Goal: Information Seeking & Learning: Learn about a topic

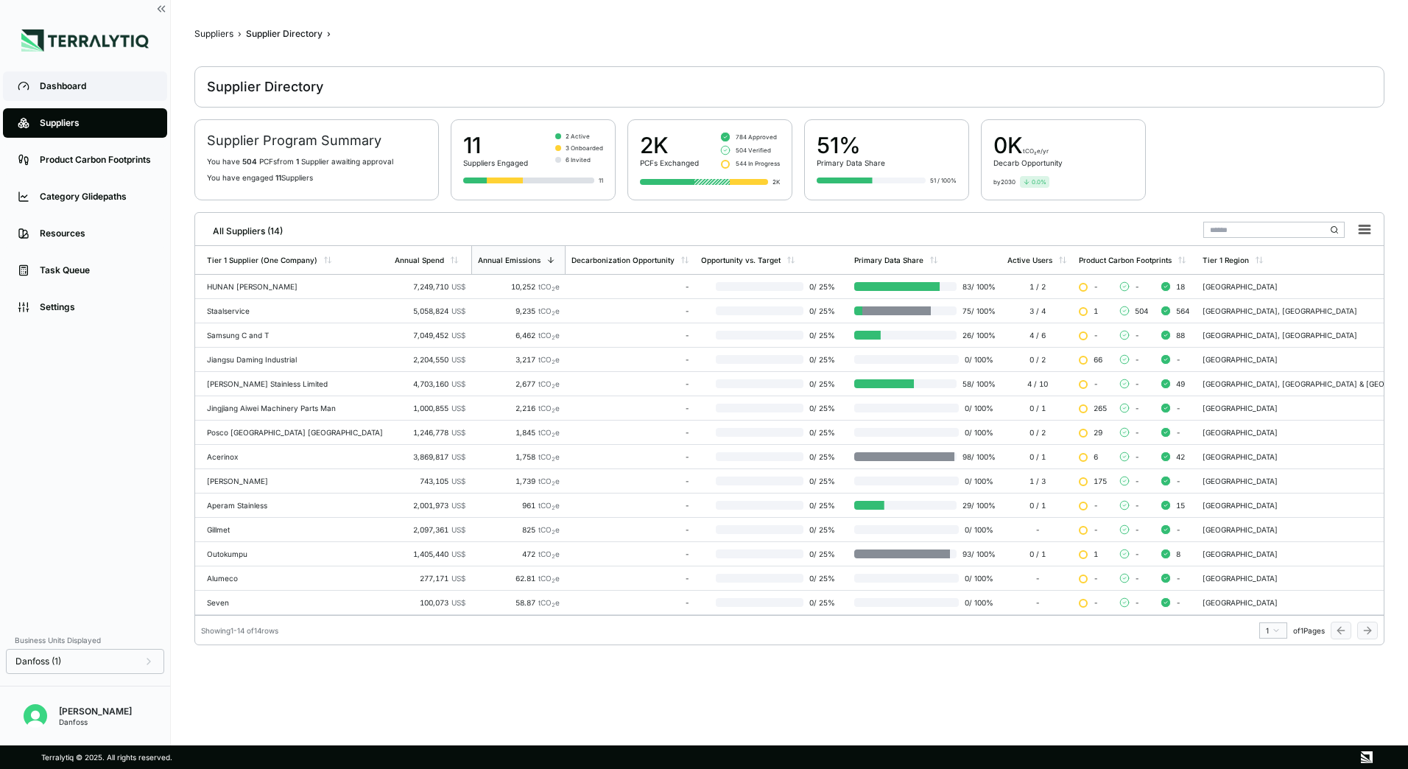
click at [101, 80] on div "Dashboard" at bounding box center [96, 86] width 113 height 12
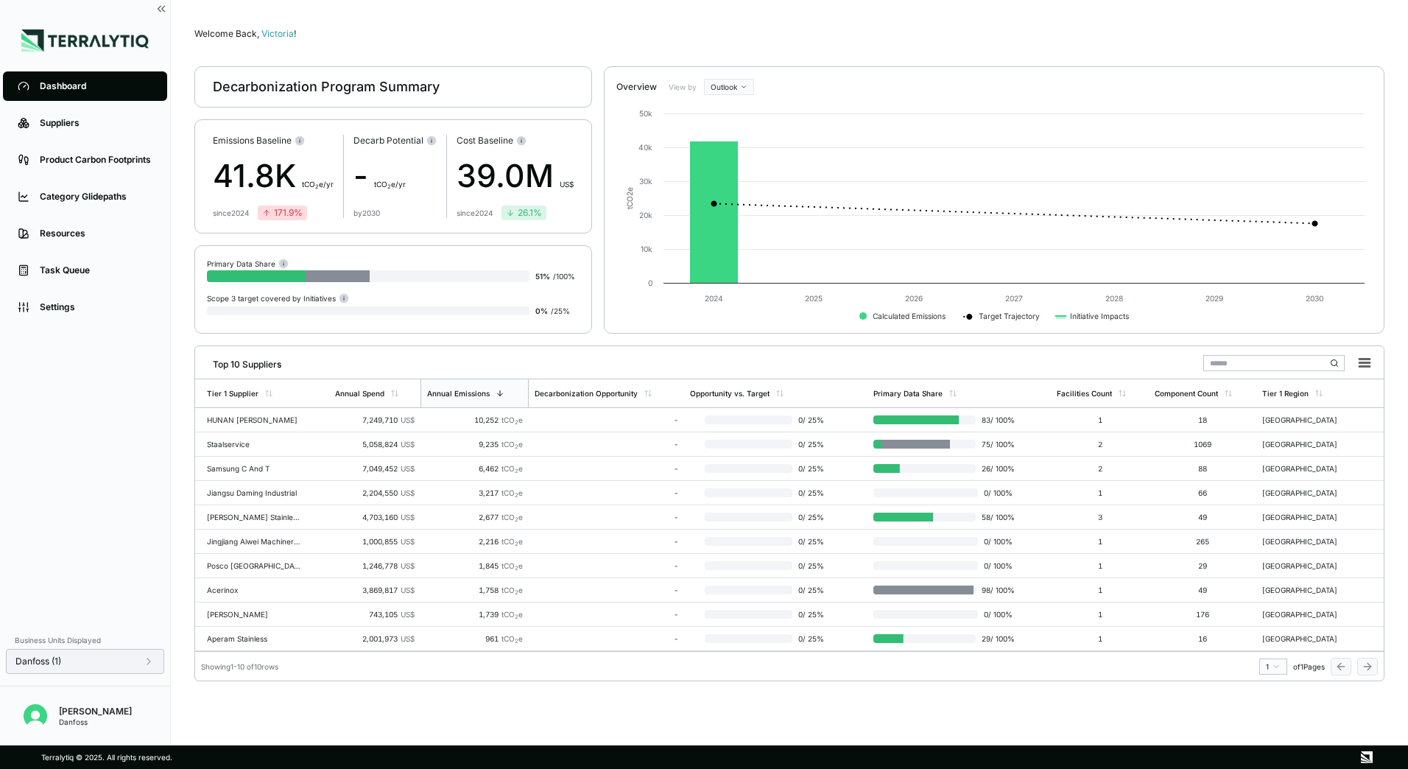
click at [135, 661] on div "Danfoss (1)" at bounding box center [84, 661] width 139 height 12
click at [230, 518] on div at bounding box center [236, 516] width 12 height 12
click at [238, 587] on div at bounding box center [236, 586] width 12 height 12
click at [295, 679] on button "Apply" at bounding box center [301, 677] width 34 height 16
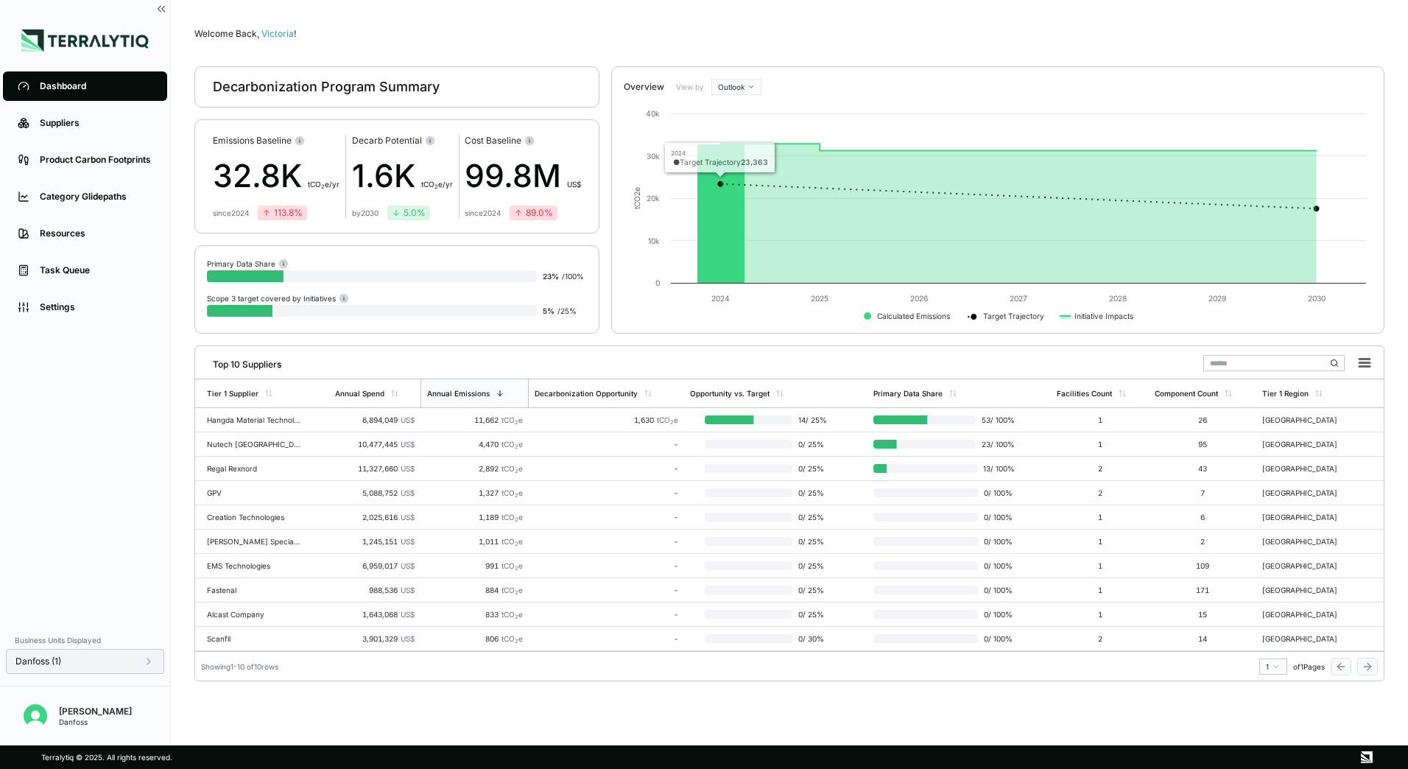
click at [116, 667] on div "Danfoss (1)" at bounding box center [85, 661] width 158 height 25
click at [138, 661] on div "Danfoss (1)" at bounding box center [84, 661] width 139 height 12
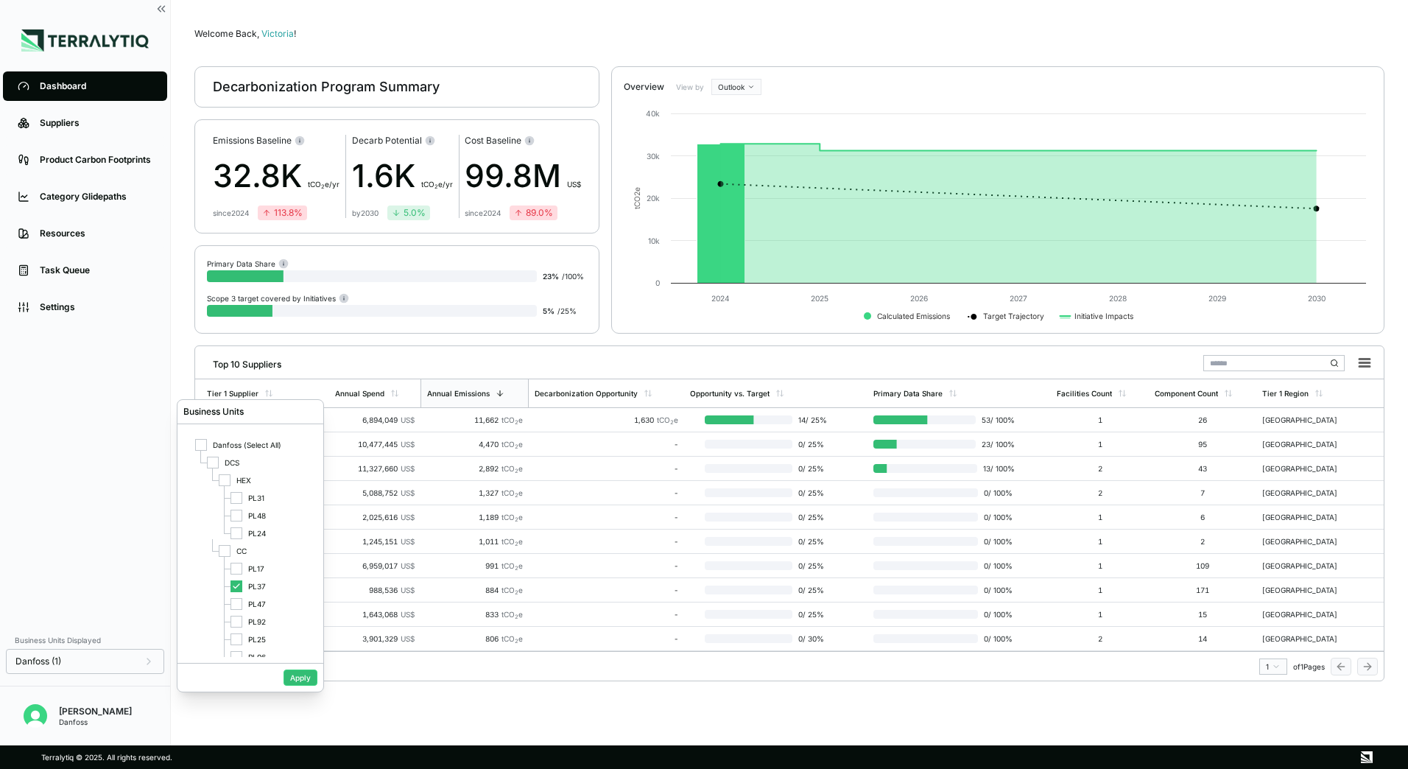
click at [141, 661] on div "Danfoss (1)" at bounding box center [84, 661] width 139 height 12
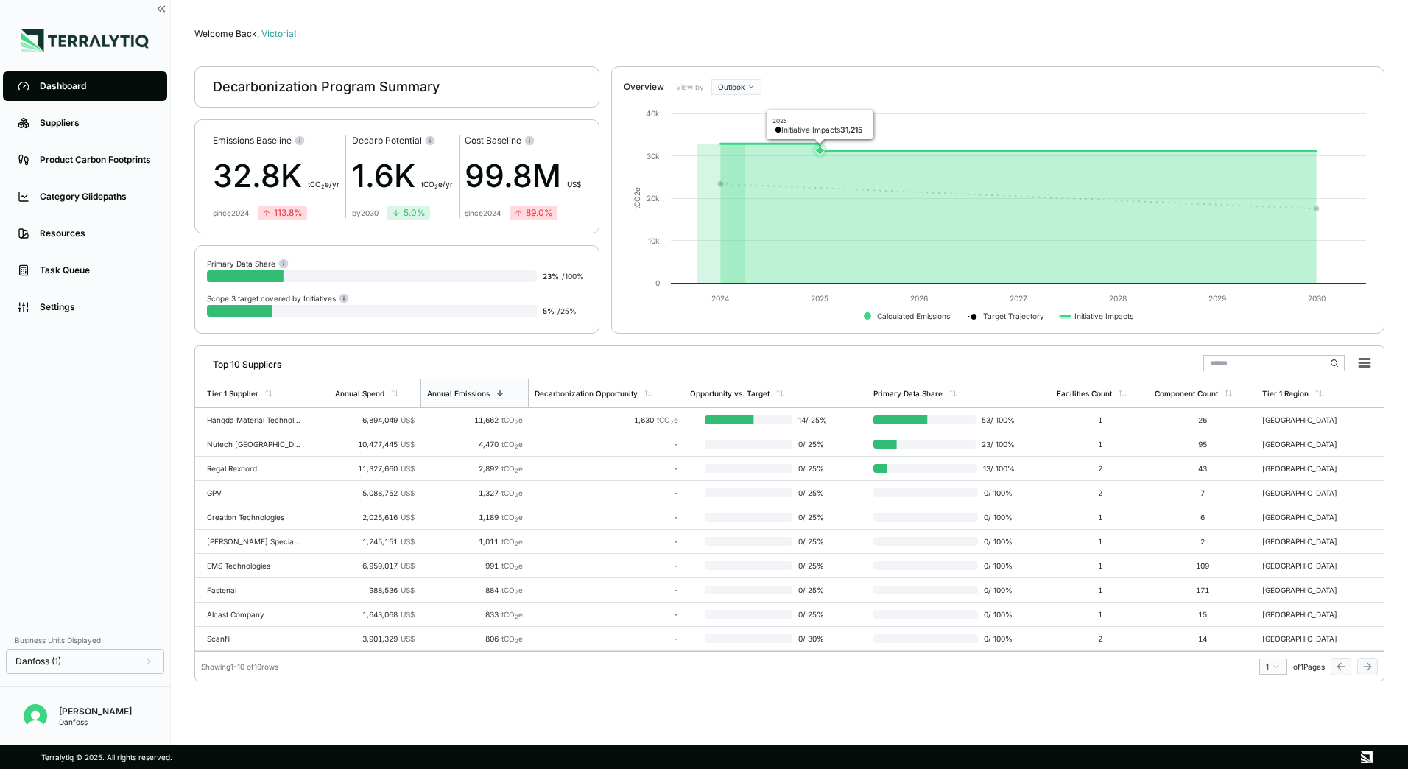
click at [820, 152] on icon at bounding box center [820, 151] width 9 height 9
click at [821, 126] on rect at bounding box center [999, 212] width 750 height 235
click at [741, 87] on html "Dashboard Suppliers Product Carbon Footprints Category Glidepaths Resources Tas…" at bounding box center [704, 384] width 1408 height 769
click at [766, 132] on div "Baseline" at bounding box center [756, 129] width 87 height 18
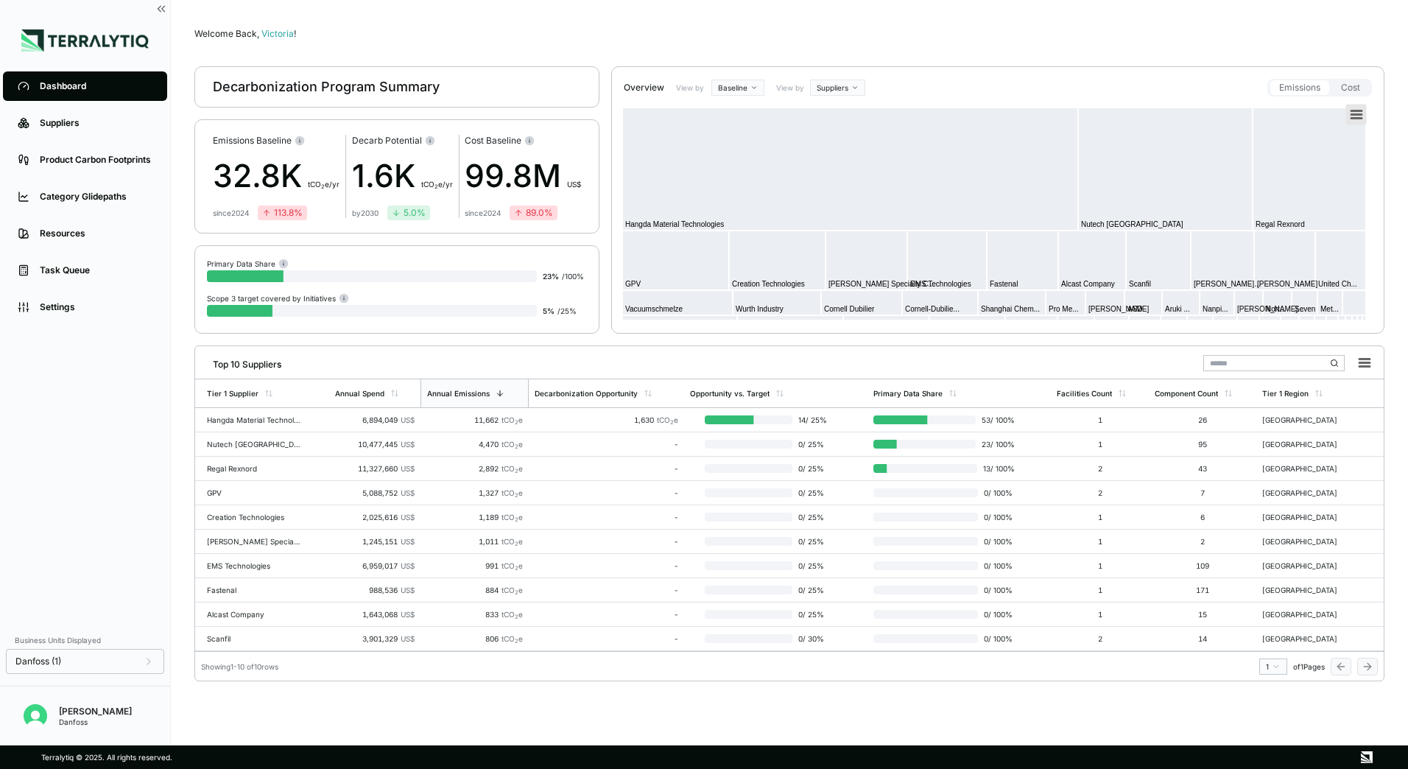
click at [1361, 113] on rect at bounding box center [1356, 115] width 21 height 21
click at [1315, 173] on li "Download PDF document" at bounding box center [1316, 175] width 88 height 13
click at [1360, 120] on rect at bounding box center [1356, 115] width 21 height 21
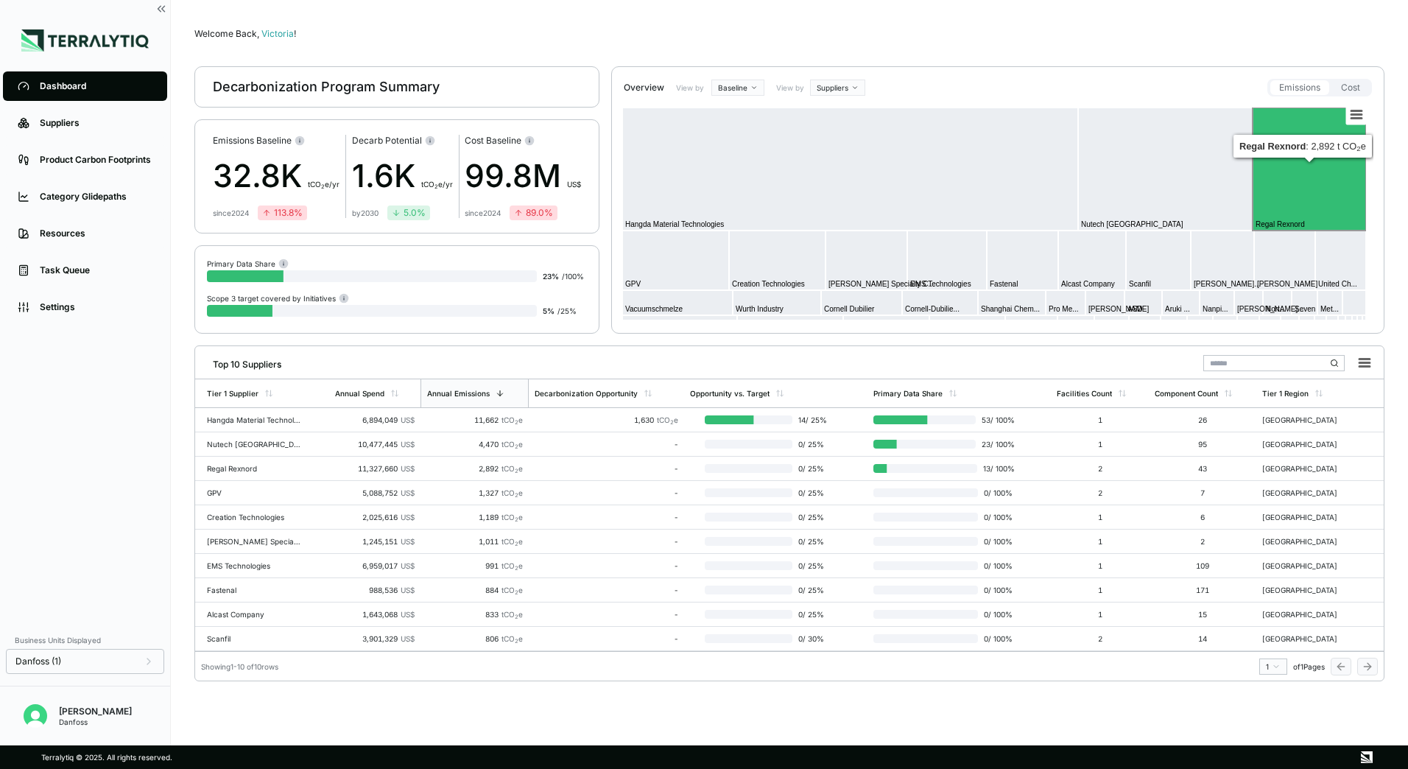
click at [1331, 135] on rect at bounding box center [1309, 169] width 113 height 123
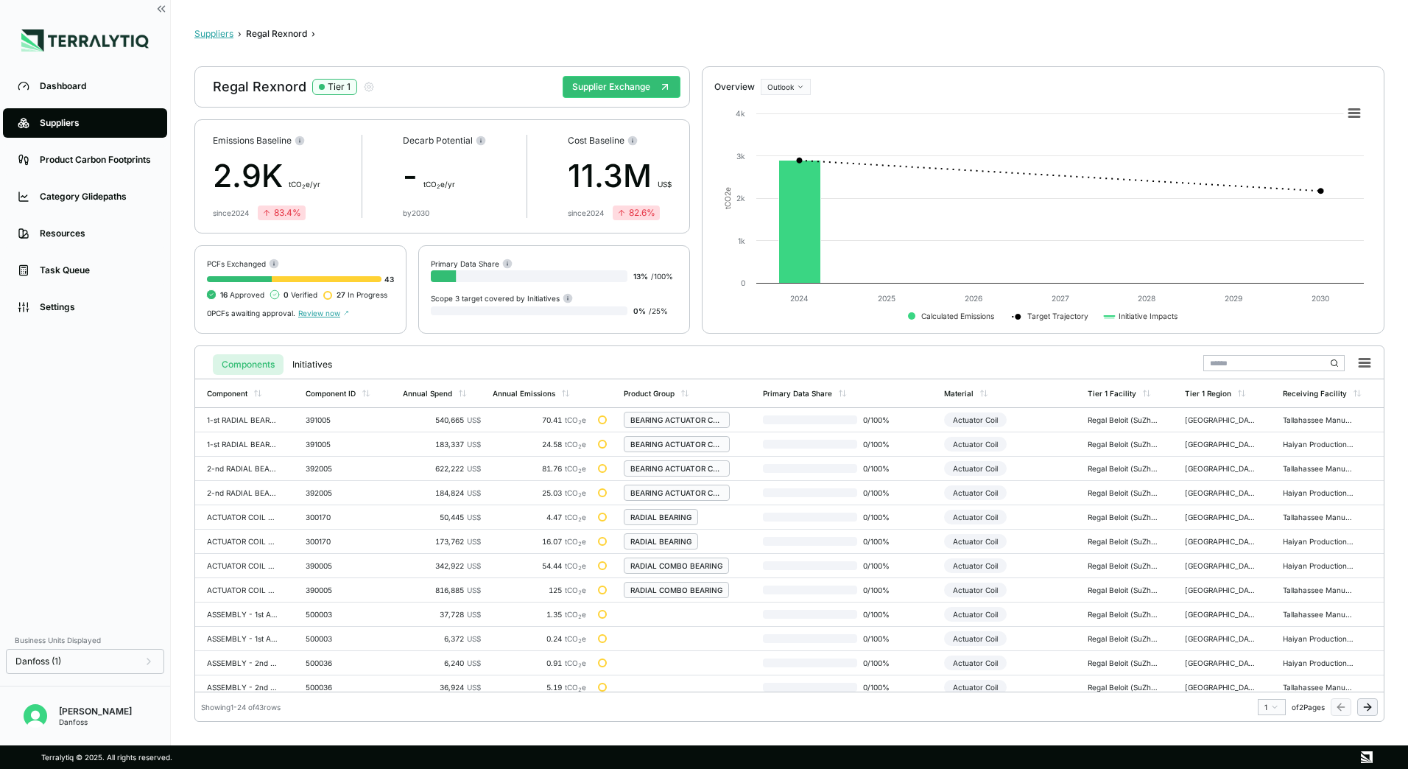
click at [214, 31] on button "Suppliers" at bounding box center [213, 34] width 39 height 12
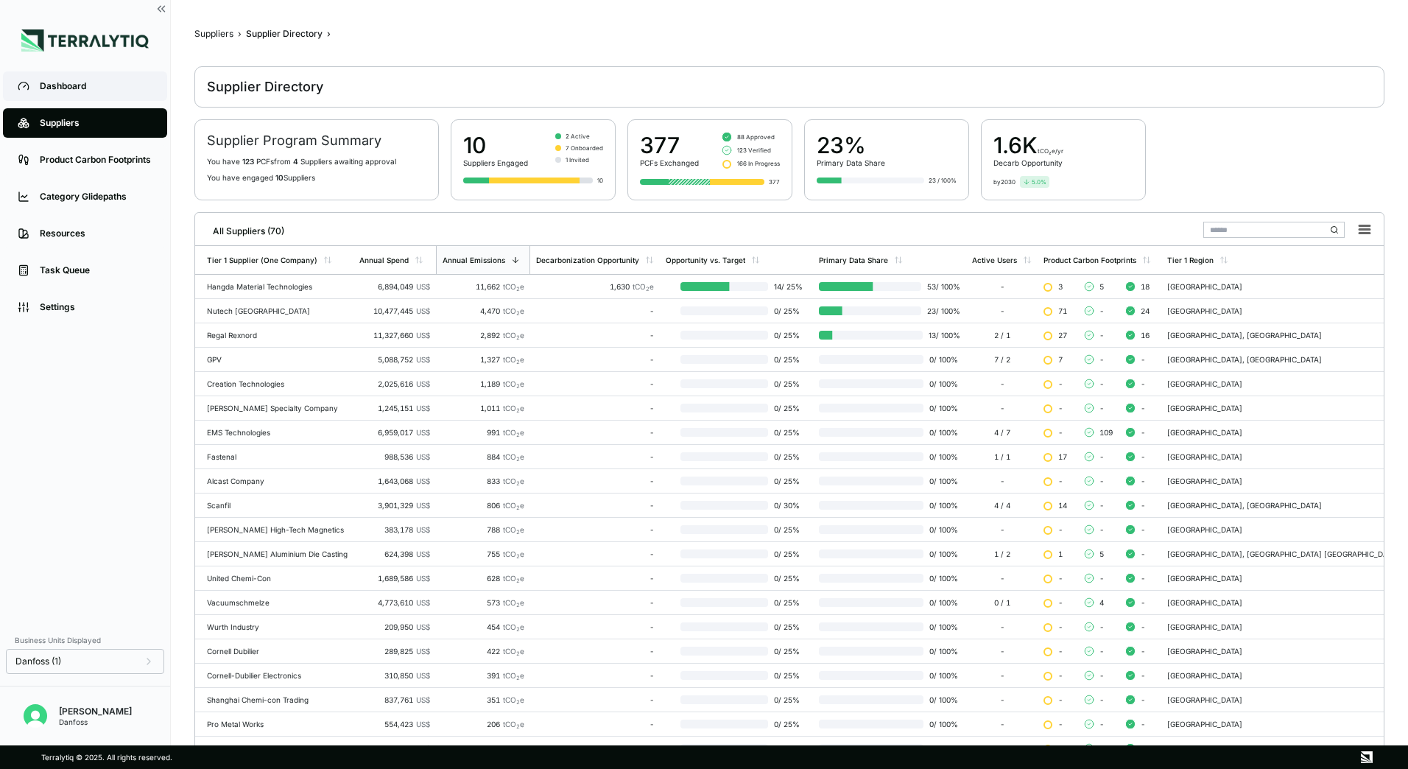
click at [83, 88] on div "Dashboard" at bounding box center [96, 86] width 113 height 12
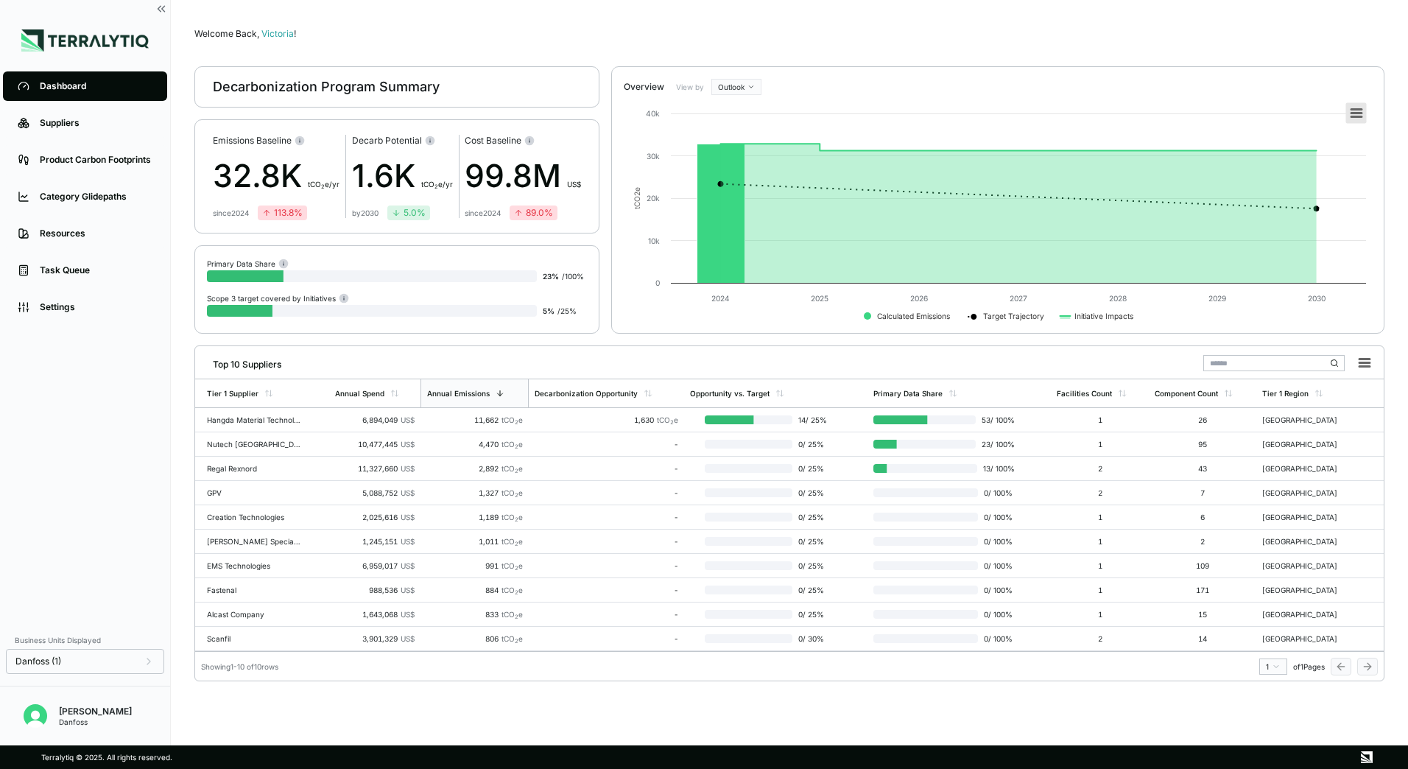
click at [1362, 110] on rect at bounding box center [1356, 113] width 21 height 21
click at [1309, 133] on li "View in full screen" at bounding box center [1309, 133] width 105 height 13
click at [733, 74] on div "Overview View by Outlook" at bounding box center [998, 81] width 772 height 28
click at [734, 82] on html "Dashboard Suppliers Product Carbon Footprints Category Glidepaths Resources Tas…" at bounding box center [704, 384] width 1408 height 769
click at [739, 126] on div "Baseline" at bounding box center [756, 129] width 87 height 18
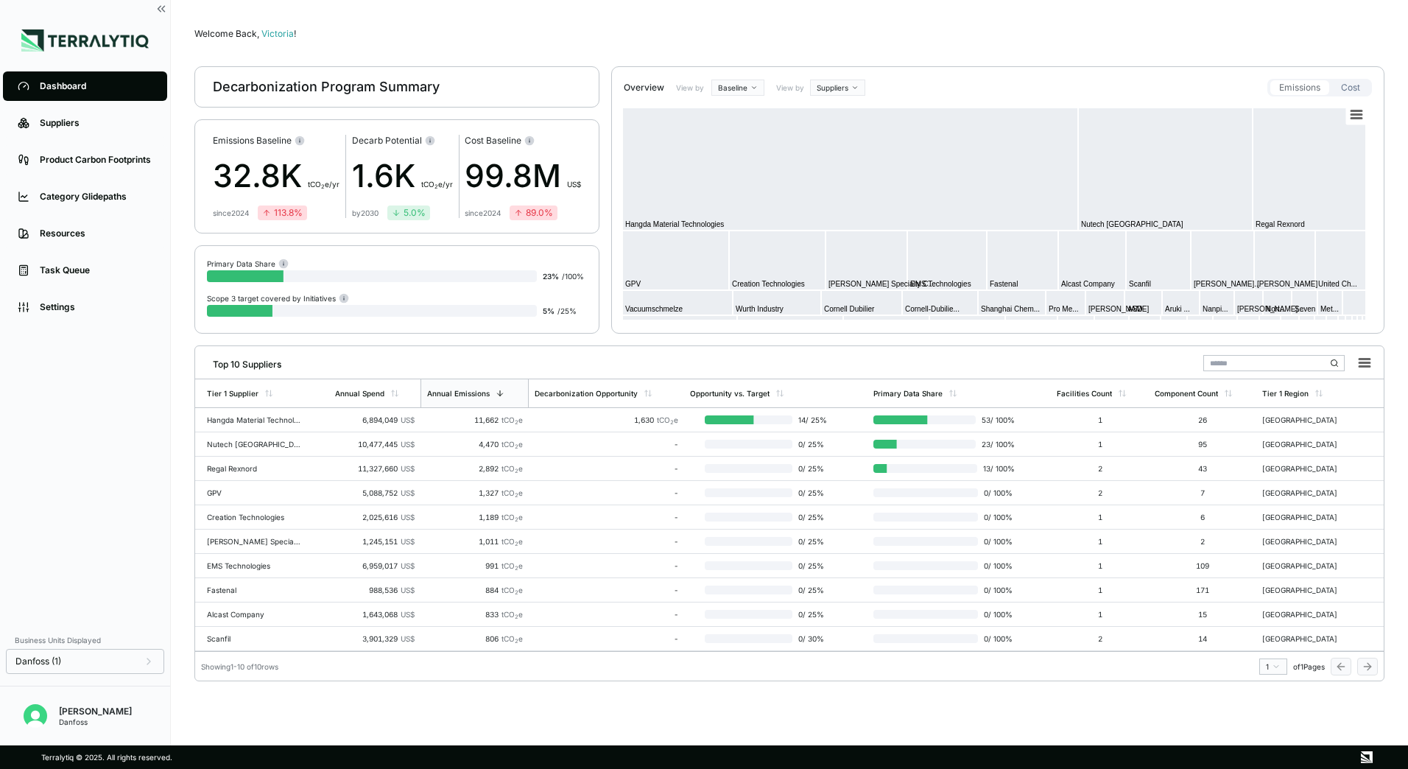
click at [1355, 84] on button "Cost" at bounding box center [1350, 87] width 37 height 15
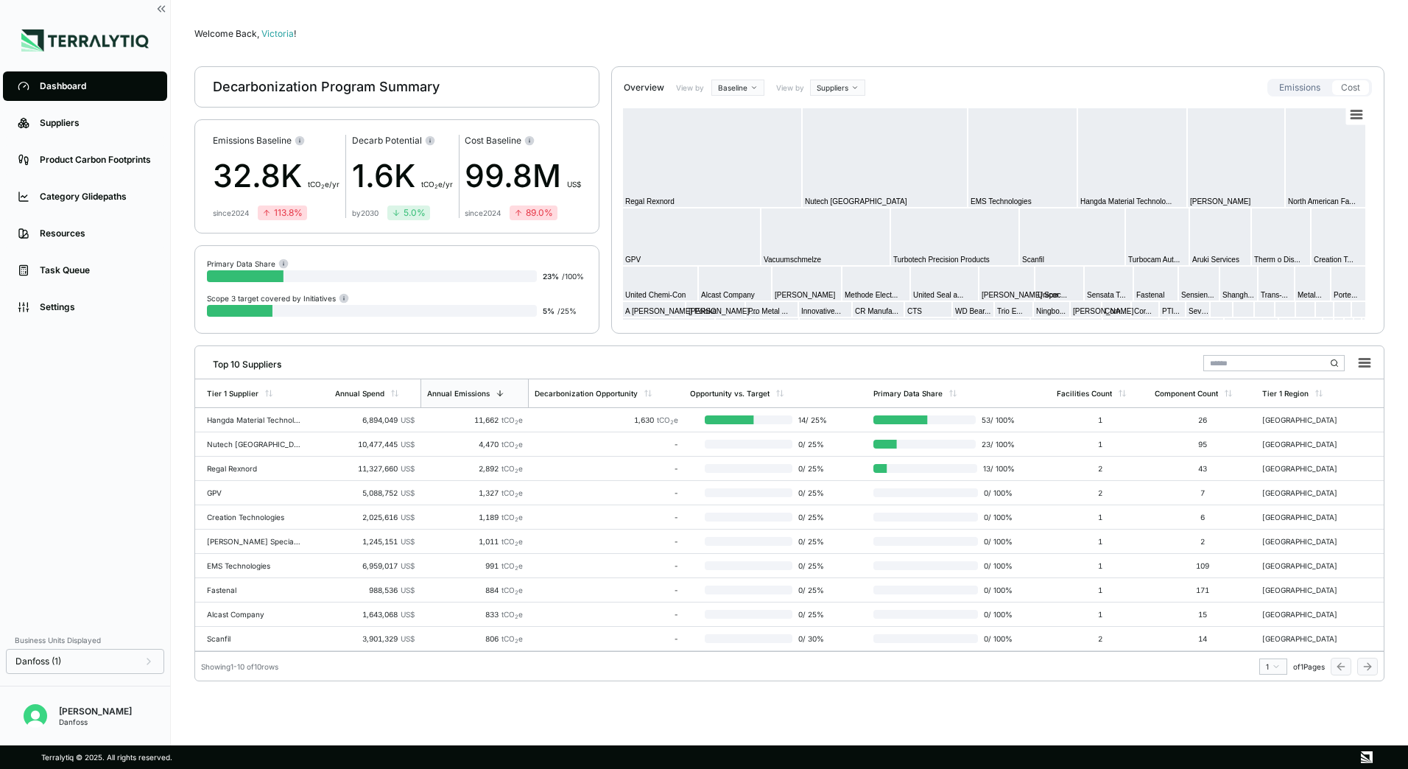
click at [1314, 83] on button "Emissions" at bounding box center [1299, 87] width 59 height 15
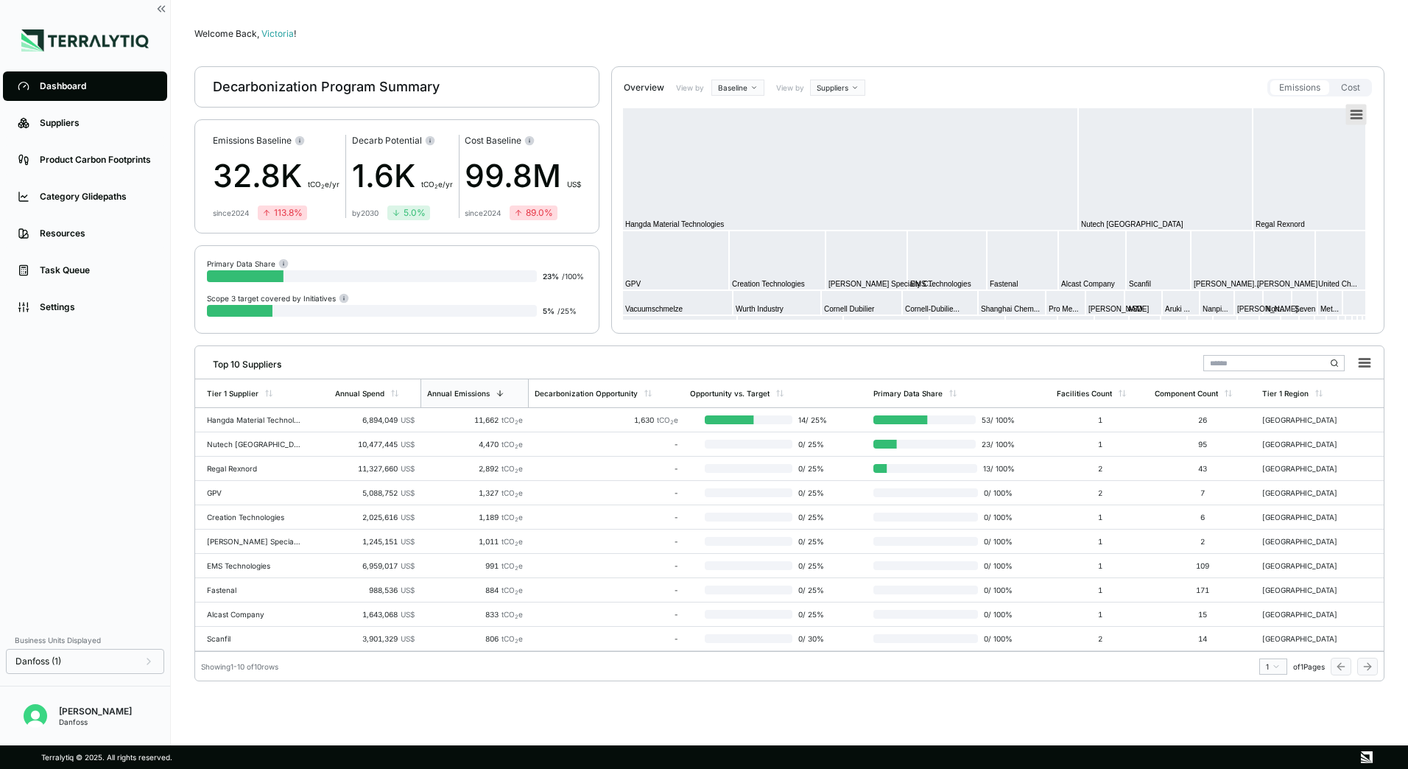
click at [1353, 114] on icon at bounding box center [1356, 114] width 10 height 7
click at [1328, 130] on li "View in full screen" at bounding box center [1316, 136] width 88 height 13
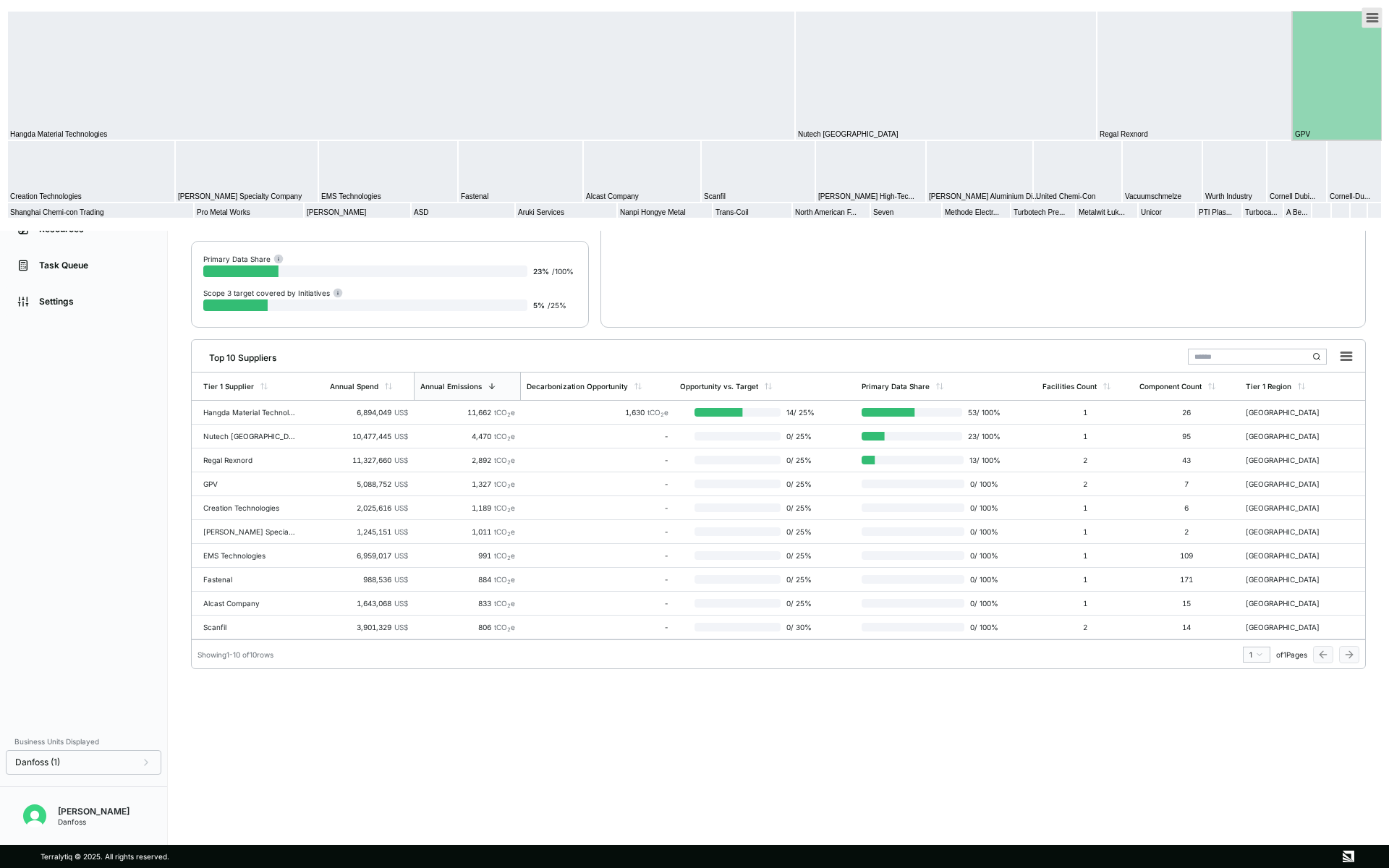
click at [1367, 19] on g "Chart context menu" at bounding box center [1372, 18] width 21 height 21
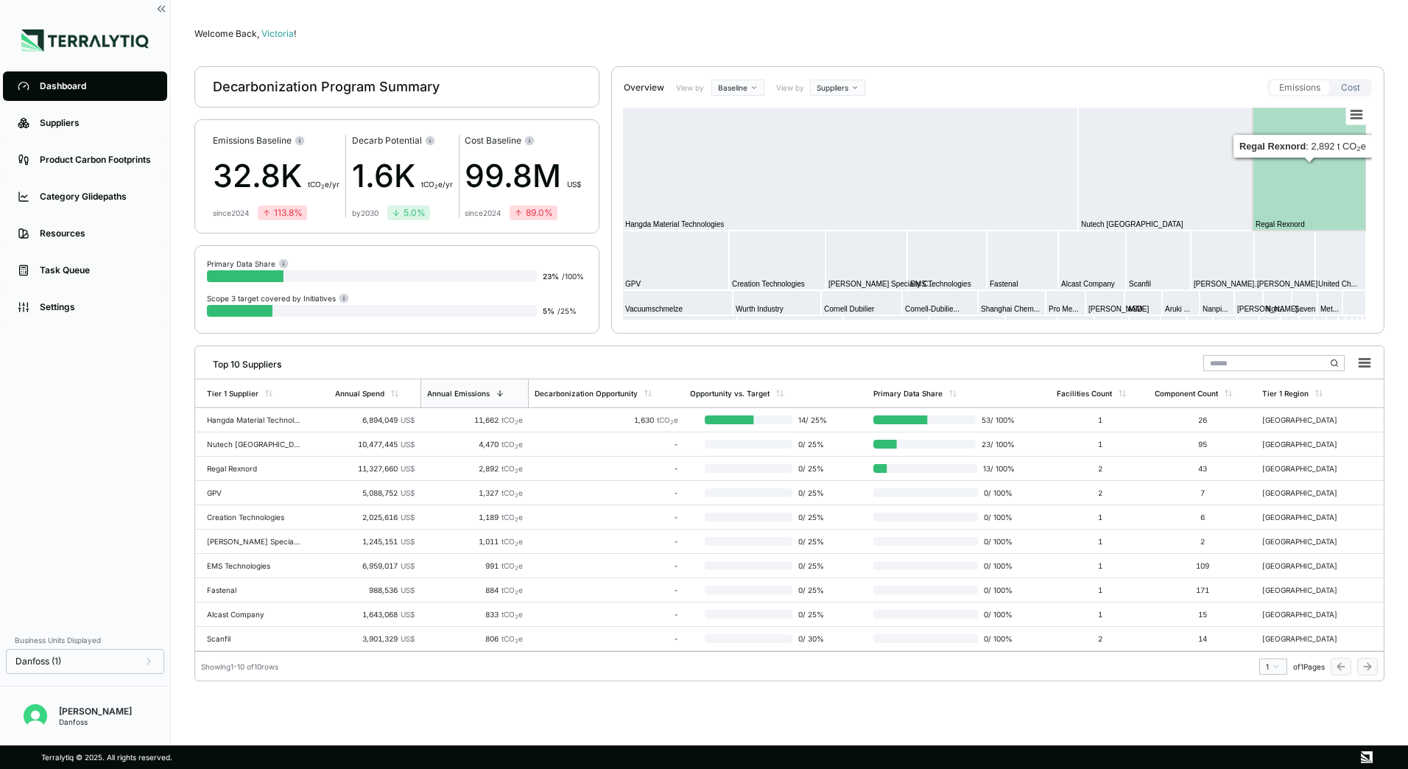
click at [1347, 89] on button "Cost" at bounding box center [1350, 87] width 37 height 15
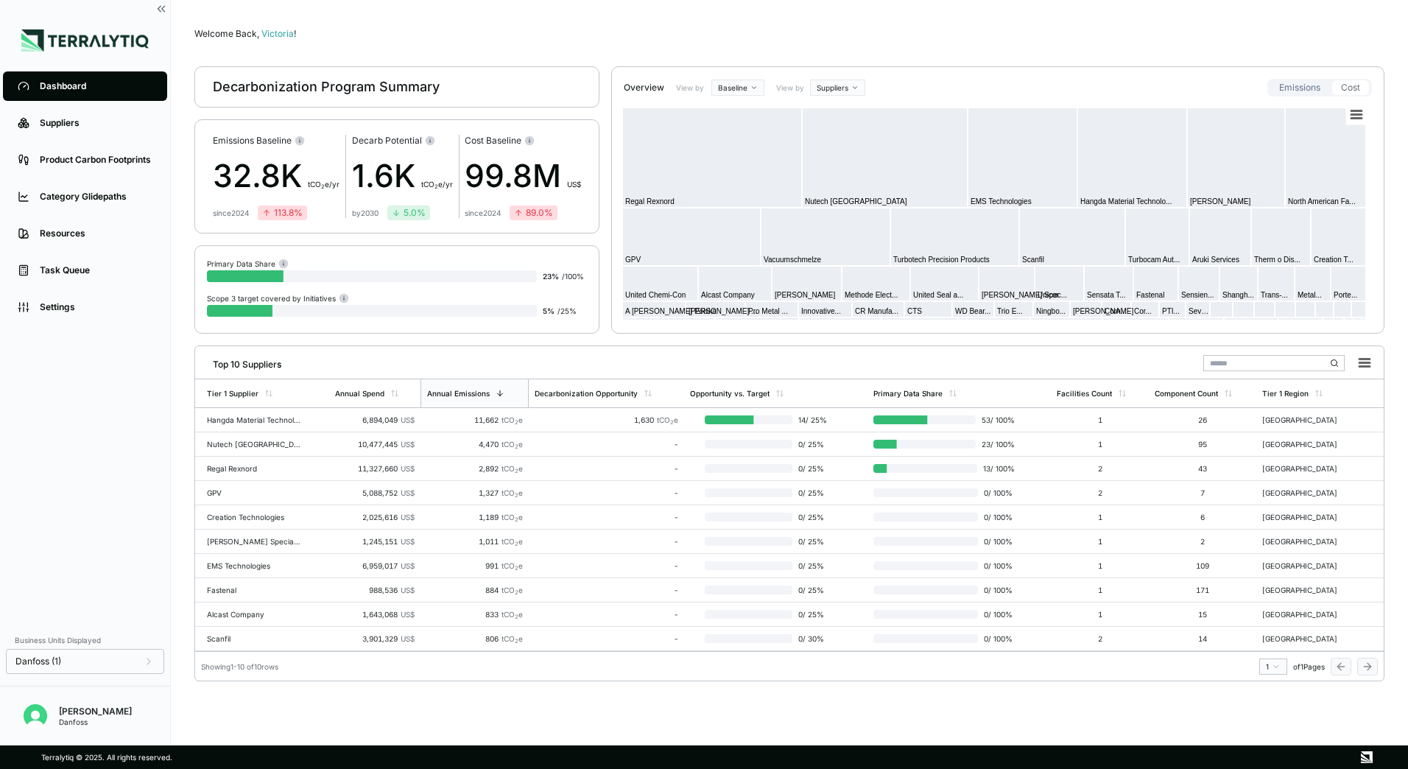
click at [1289, 90] on button "Emissions" at bounding box center [1299, 87] width 59 height 15
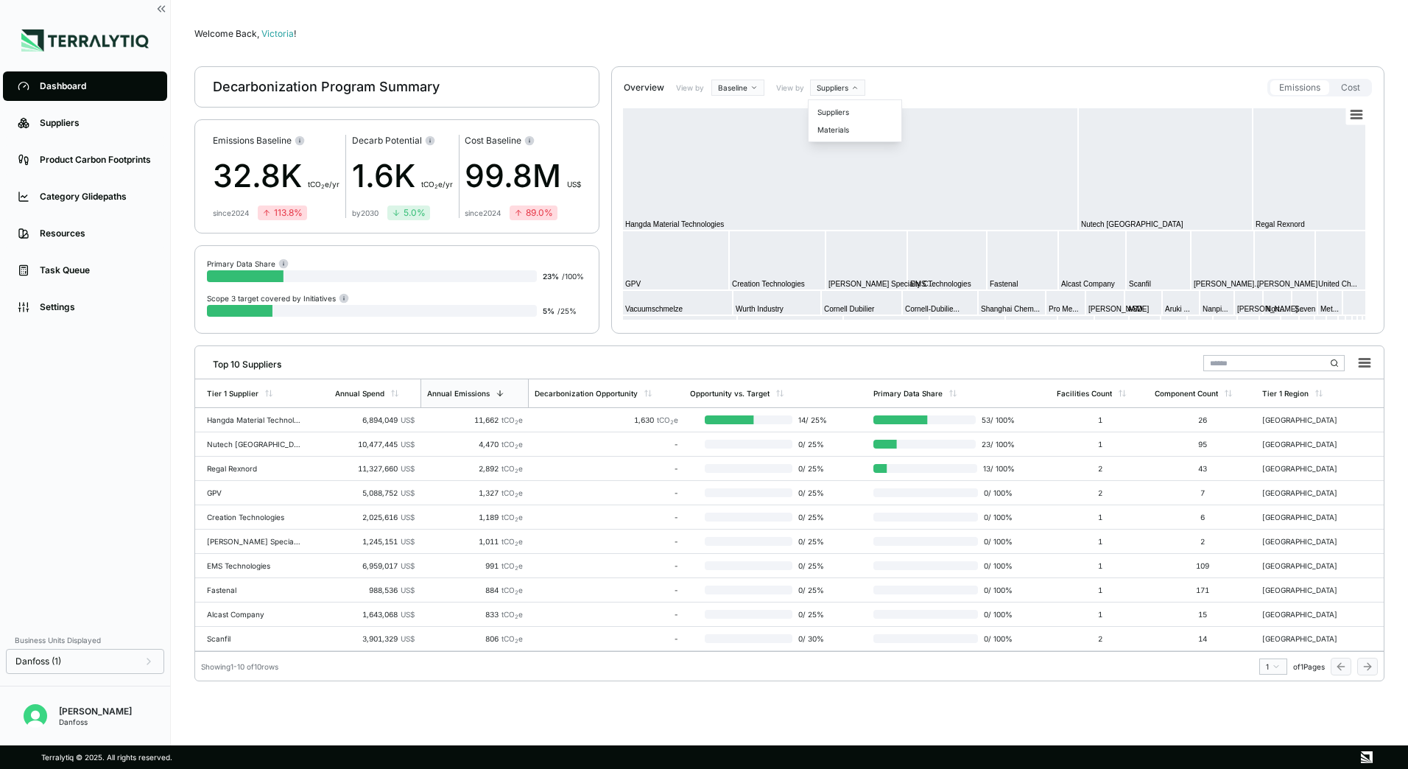
click at [828, 86] on html "Dashboard Suppliers Product Carbon Footprints Category Glidepaths Resources Tas…" at bounding box center [704, 384] width 1408 height 769
click at [848, 124] on div "Materials" at bounding box center [855, 130] width 87 height 18
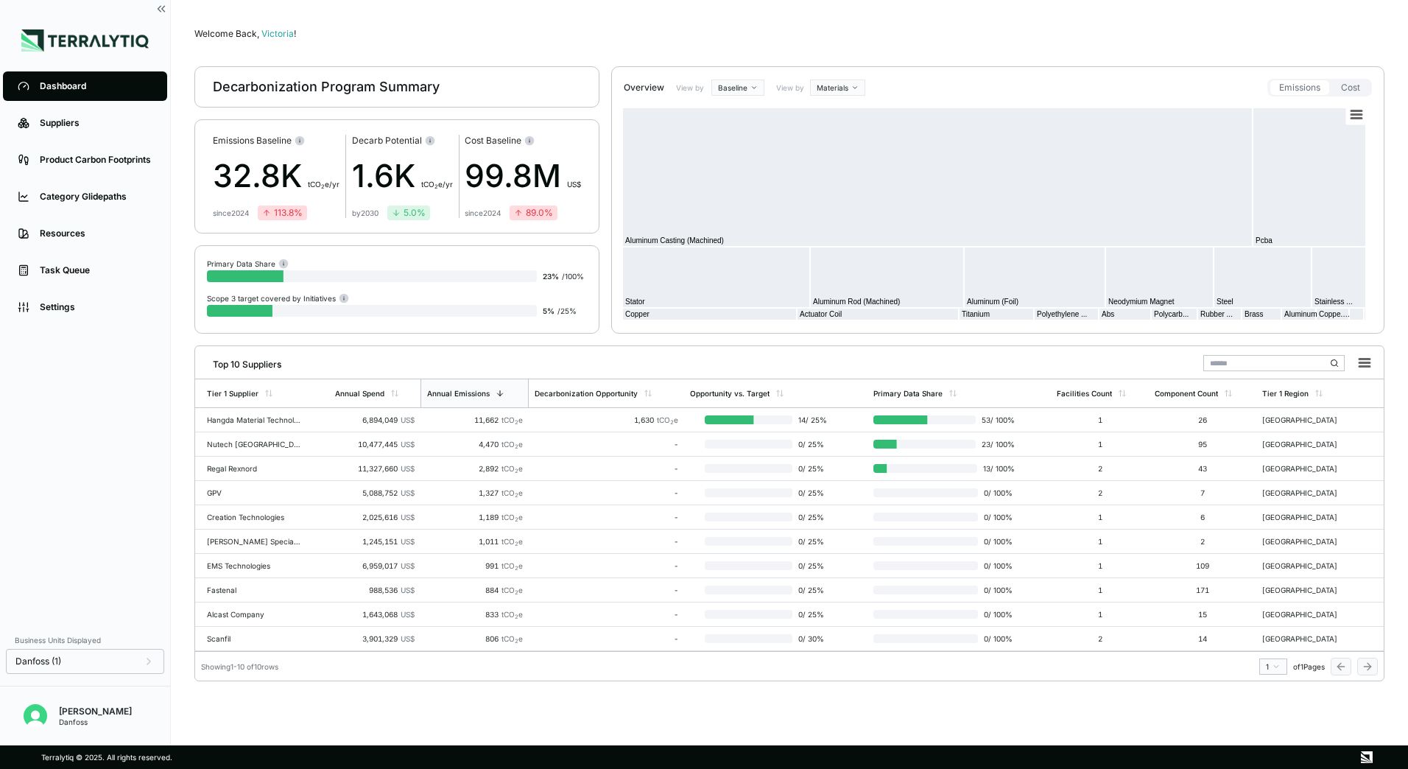
click at [825, 88] on html "Dashboard Suppliers Product Carbon Footprints Category Glidepaths Resources Tas…" at bounding box center [704, 384] width 1408 height 769
click at [827, 109] on div "Suppliers" at bounding box center [855, 112] width 87 height 18
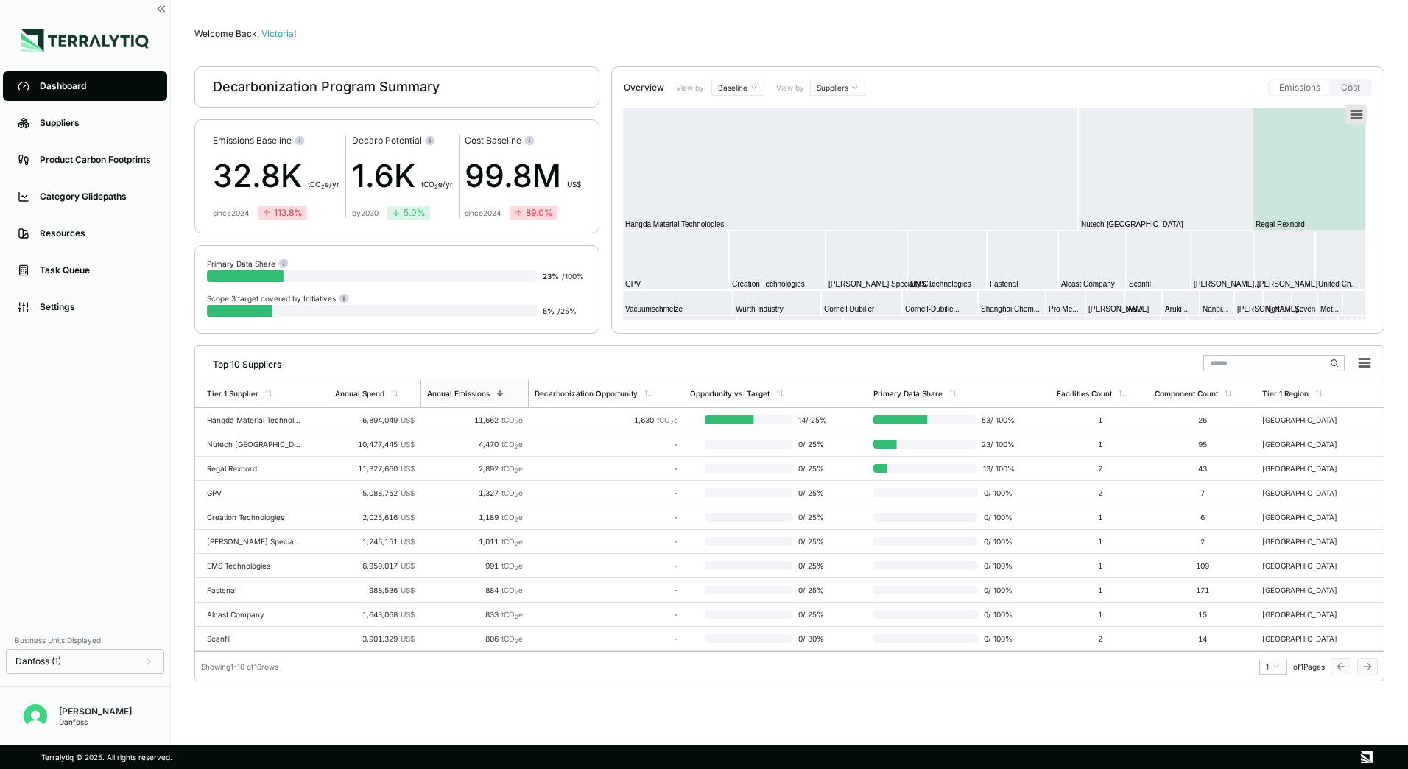
click at [1360, 116] on rect at bounding box center [1356, 115] width 21 height 21
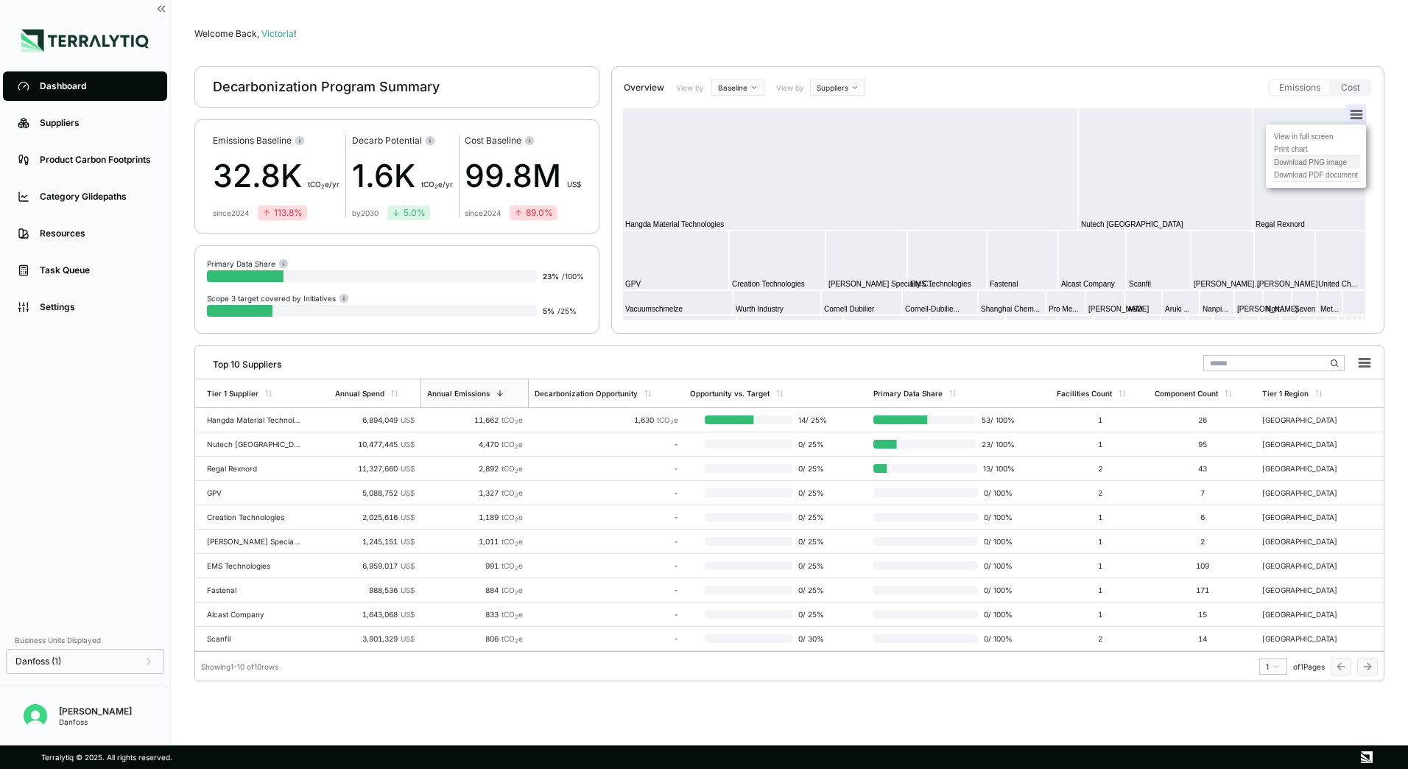
click at [1301, 163] on li "Download PNG image" at bounding box center [1316, 162] width 88 height 13
click at [901, 46] on div "Welcome Back, [PERSON_NAME] ! Decarbonization Program Summary Emissions Baselin…" at bounding box center [789, 373] width 1190 height 698
click at [740, 92] on html "Dashboard Suppliers Product Carbon Footprints Category Glidepaths Resources Tas…" at bounding box center [704, 384] width 1408 height 769
click at [747, 110] on div "Outlook" at bounding box center [756, 112] width 87 height 18
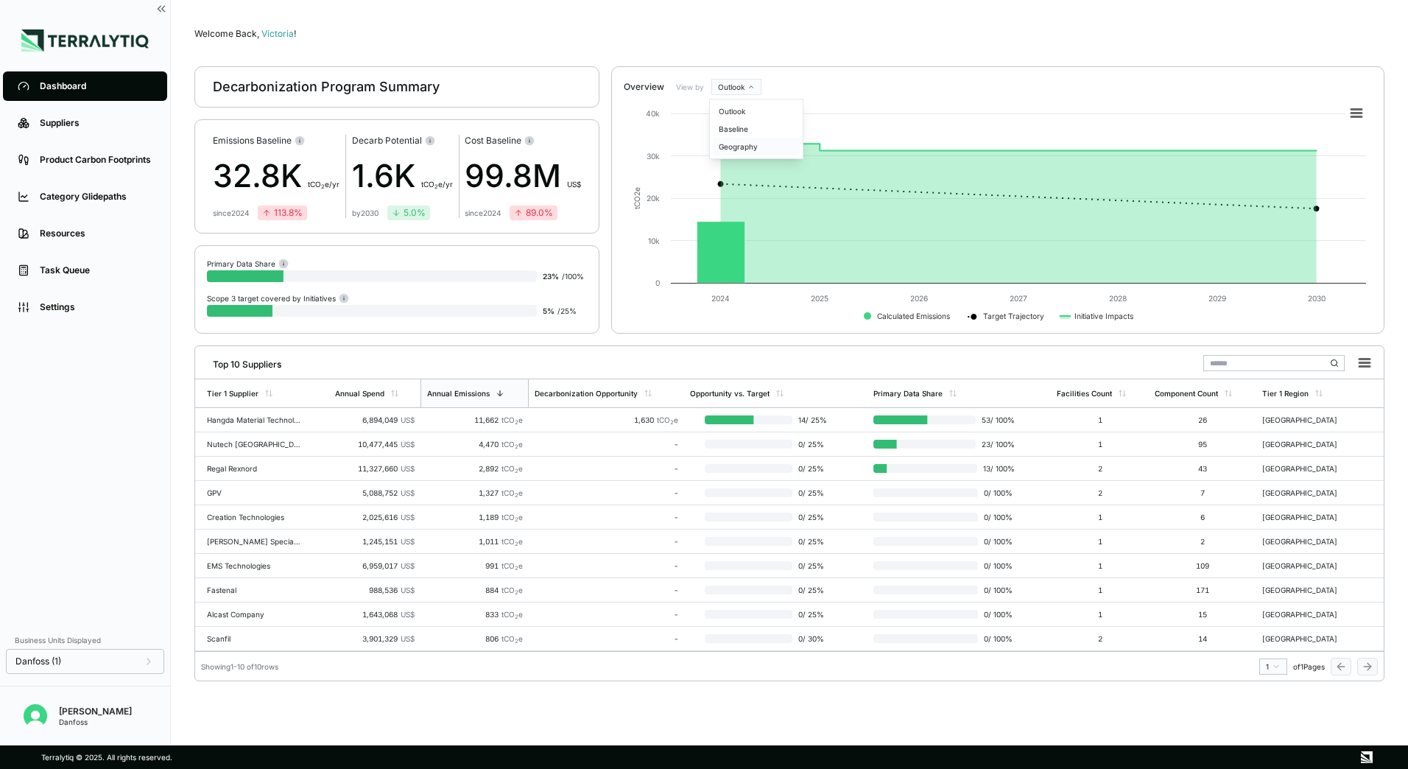
click at [753, 144] on div "Geography" at bounding box center [756, 147] width 87 height 18
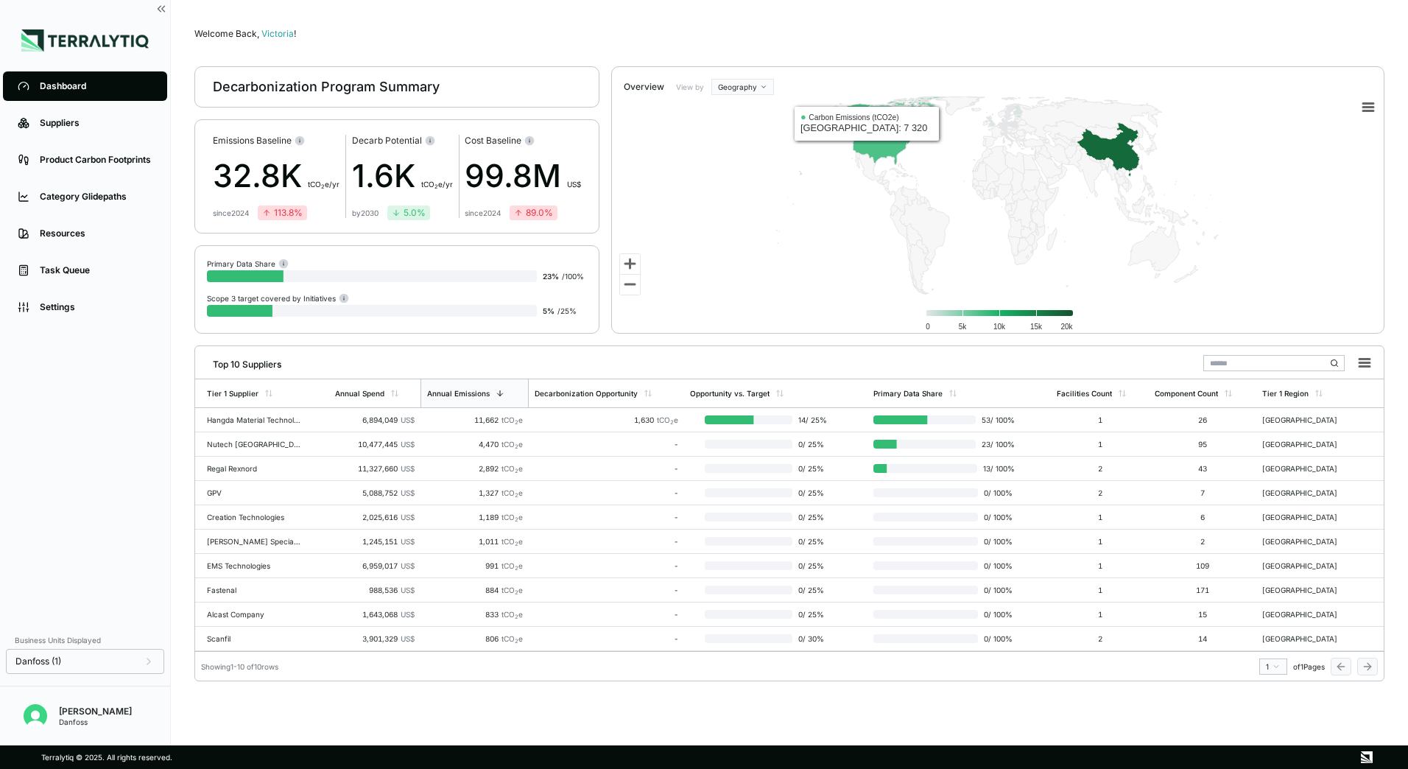
click at [745, 93] on rect at bounding box center [998, 219] width 773 height 260
click at [631, 281] on icon at bounding box center [630, 285] width 21 height 21
click at [756, 89] on rect at bounding box center [998, 219] width 773 height 260
click at [747, 79] on html "Dashboard Suppliers Product Carbon Footprints Category Glidepaths Resources Tas…" at bounding box center [704, 384] width 1408 height 769
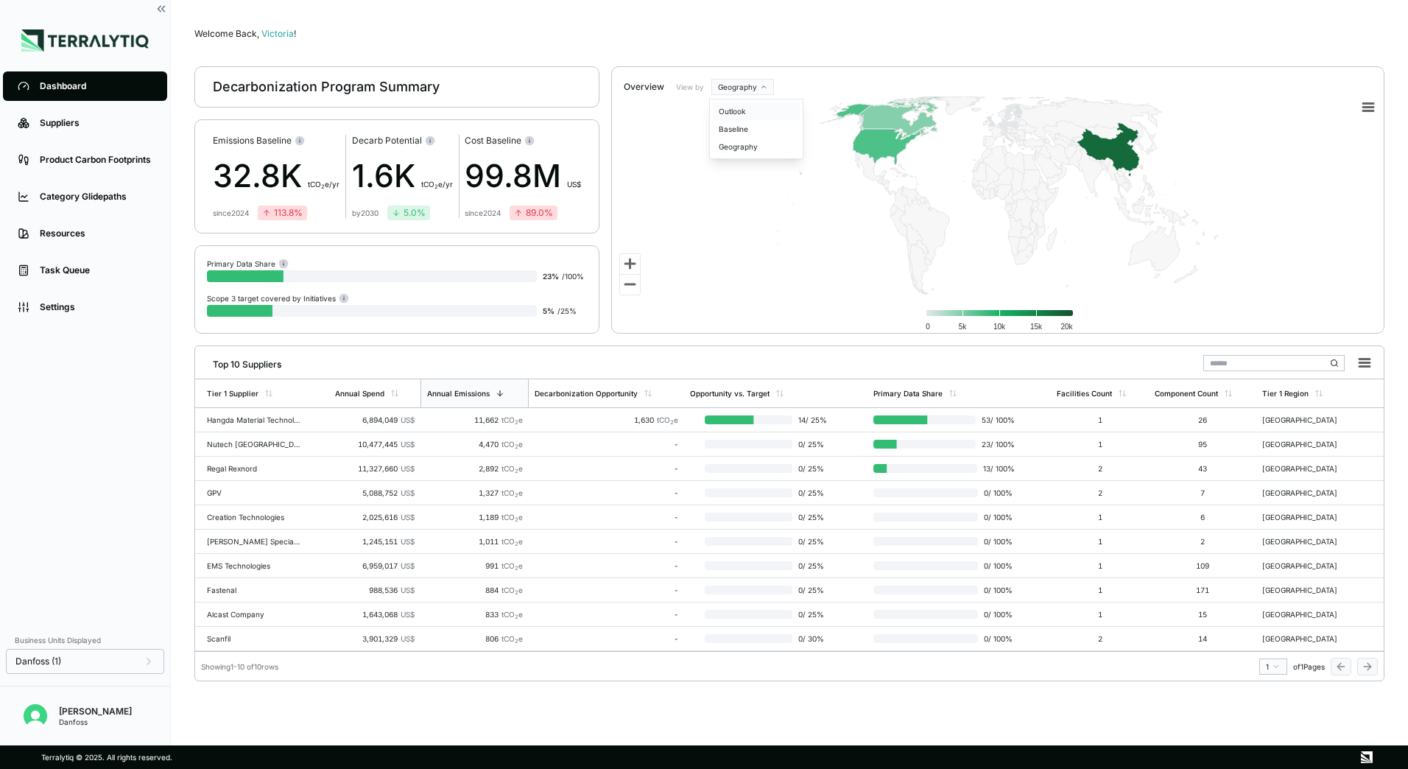
click at [745, 113] on div "Outlook" at bounding box center [756, 111] width 87 height 18
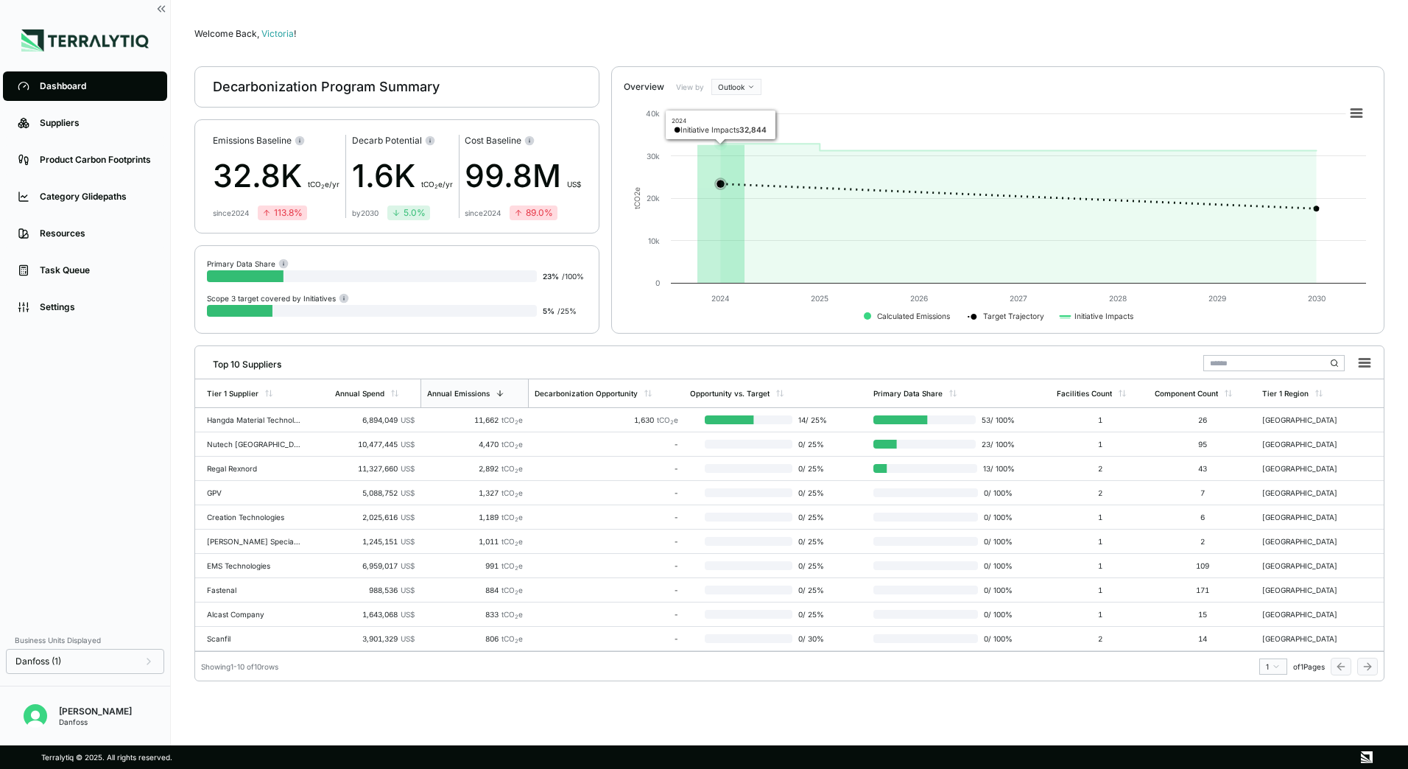
click at [763, 85] on div "View by Outlook" at bounding box center [1021, 87] width 702 height 16
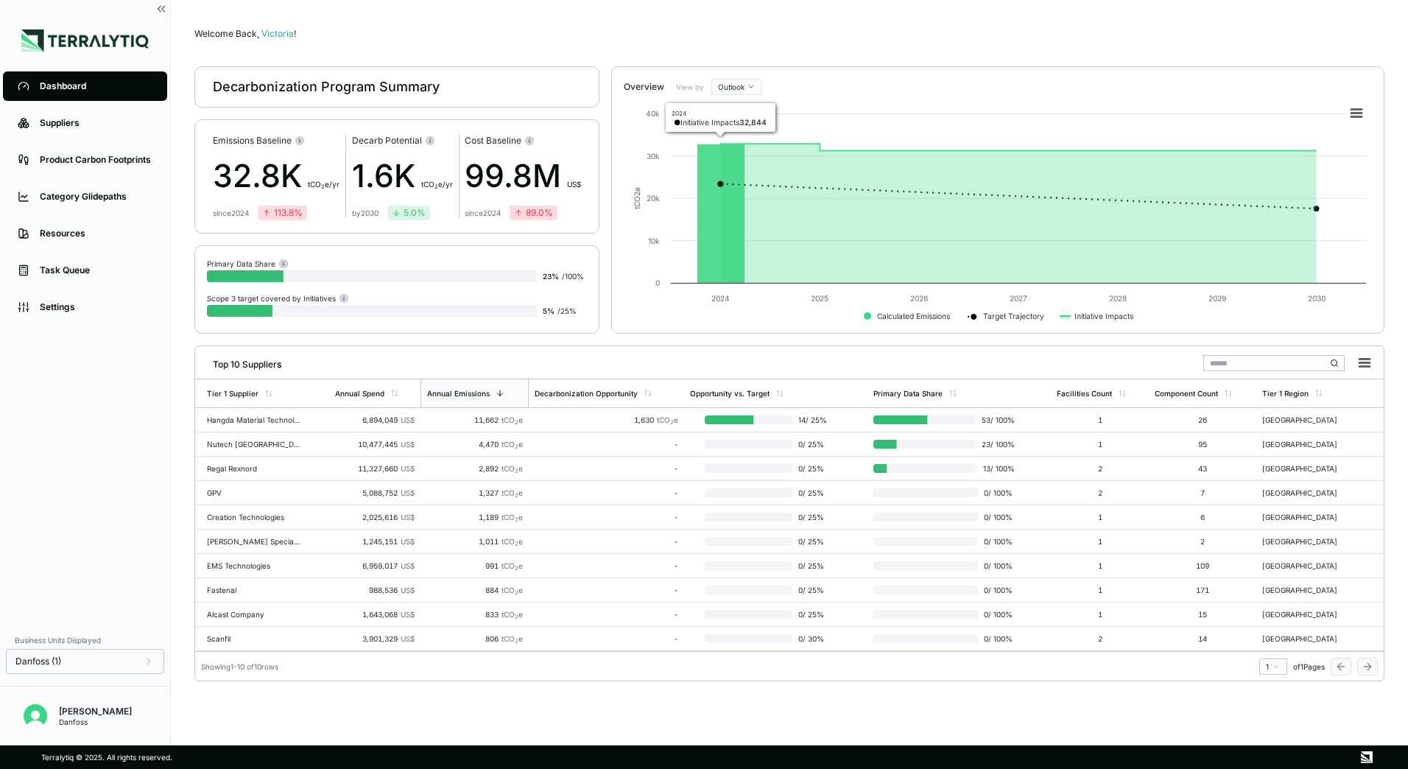
click at [756, 88] on html "Dashboard Suppliers Product Carbon Footprints Category Glidepaths Resources Tas…" at bounding box center [704, 384] width 1408 height 769
click at [743, 127] on div "Baseline" at bounding box center [756, 129] width 87 height 18
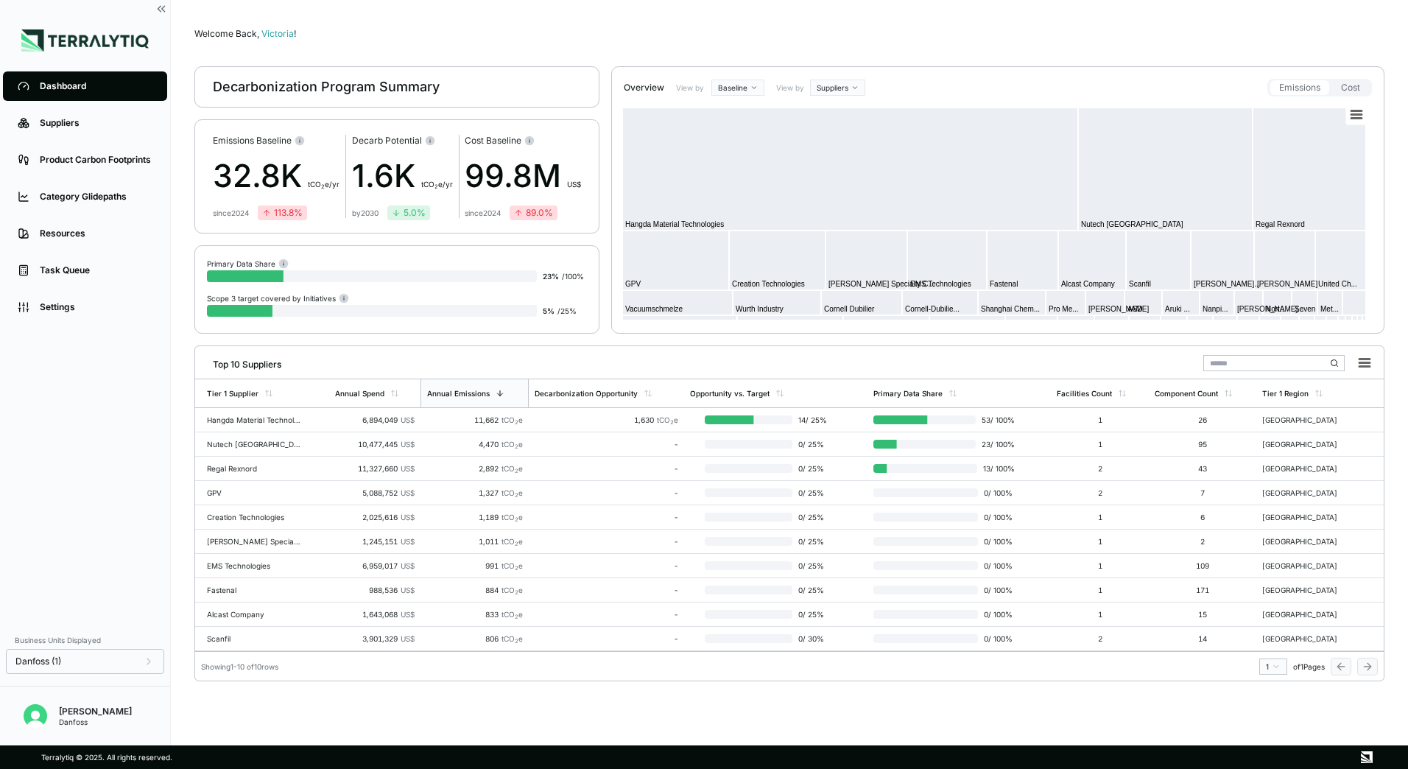
drag, startPoint x: 927, startPoint y: 94, endPoint x: 893, endPoint y: 97, distance: 34.8
click at [909, 95] on div "View by Suppliers Emissions Cost" at bounding box center [1071, 88] width 602 height 18
click at [736, 113] on div "Outlook" at bounding box center [756, 112] width 87 height 18
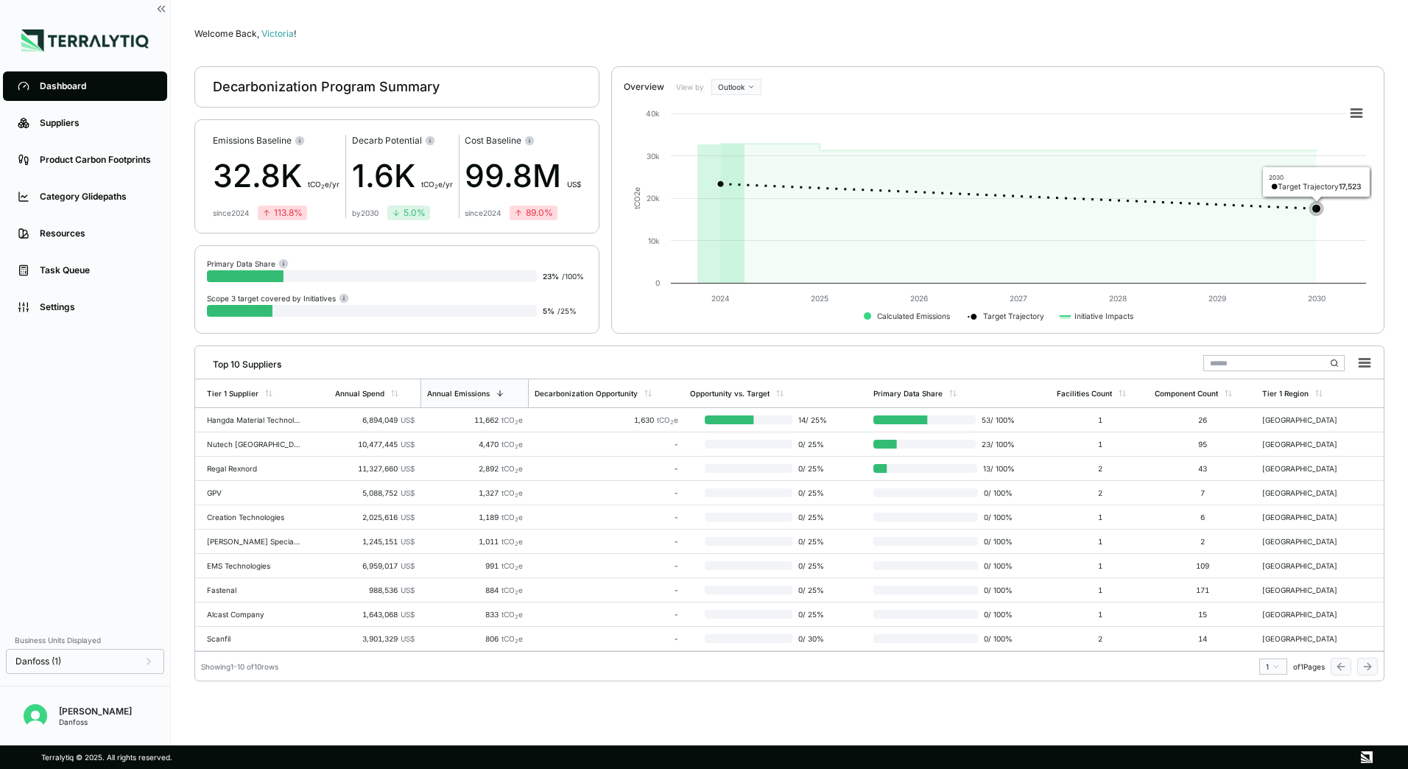
click at [1286, 208] on icon at bounding box center [1018, 196] width 596 height 25
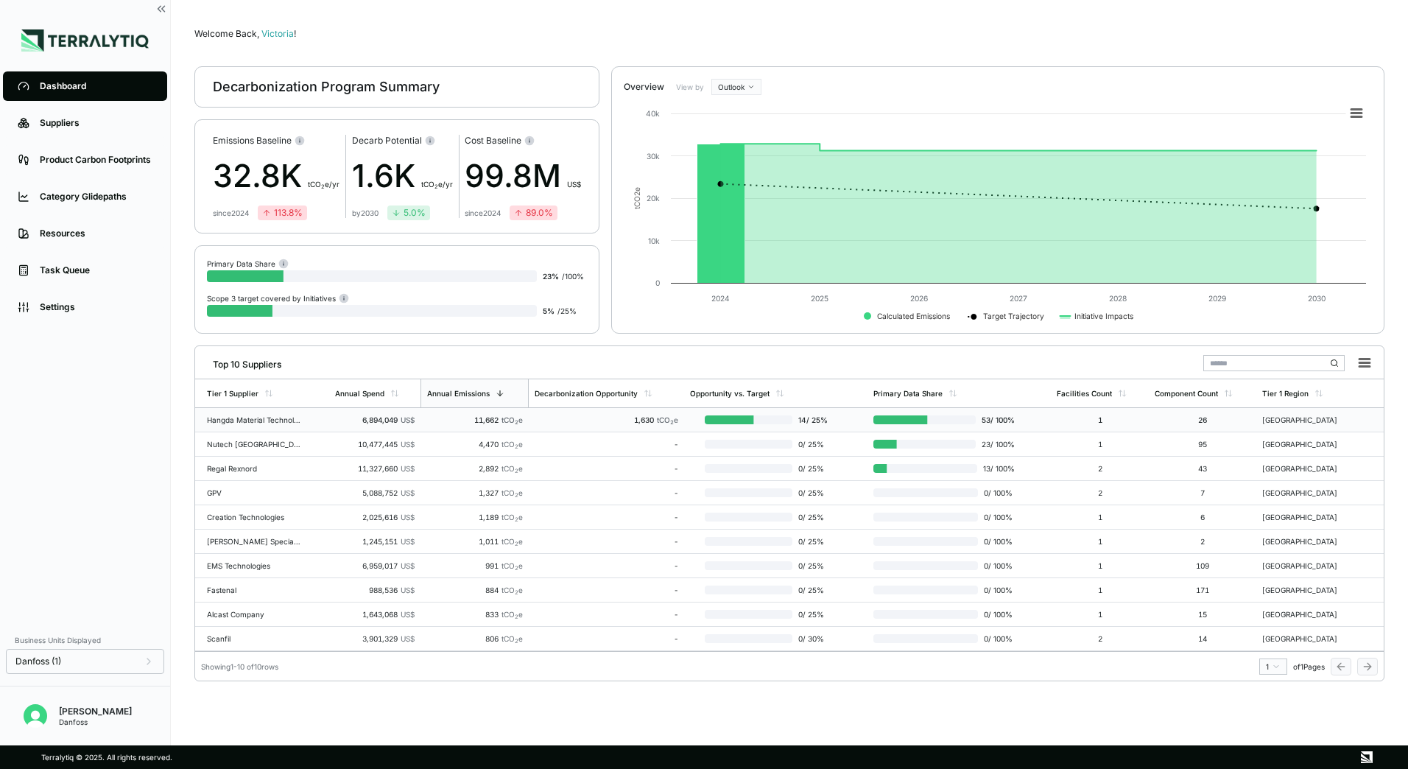
click at [329, 428] on td "6,894,049 US$" at bounding box center [374, 420] width 91 height 24
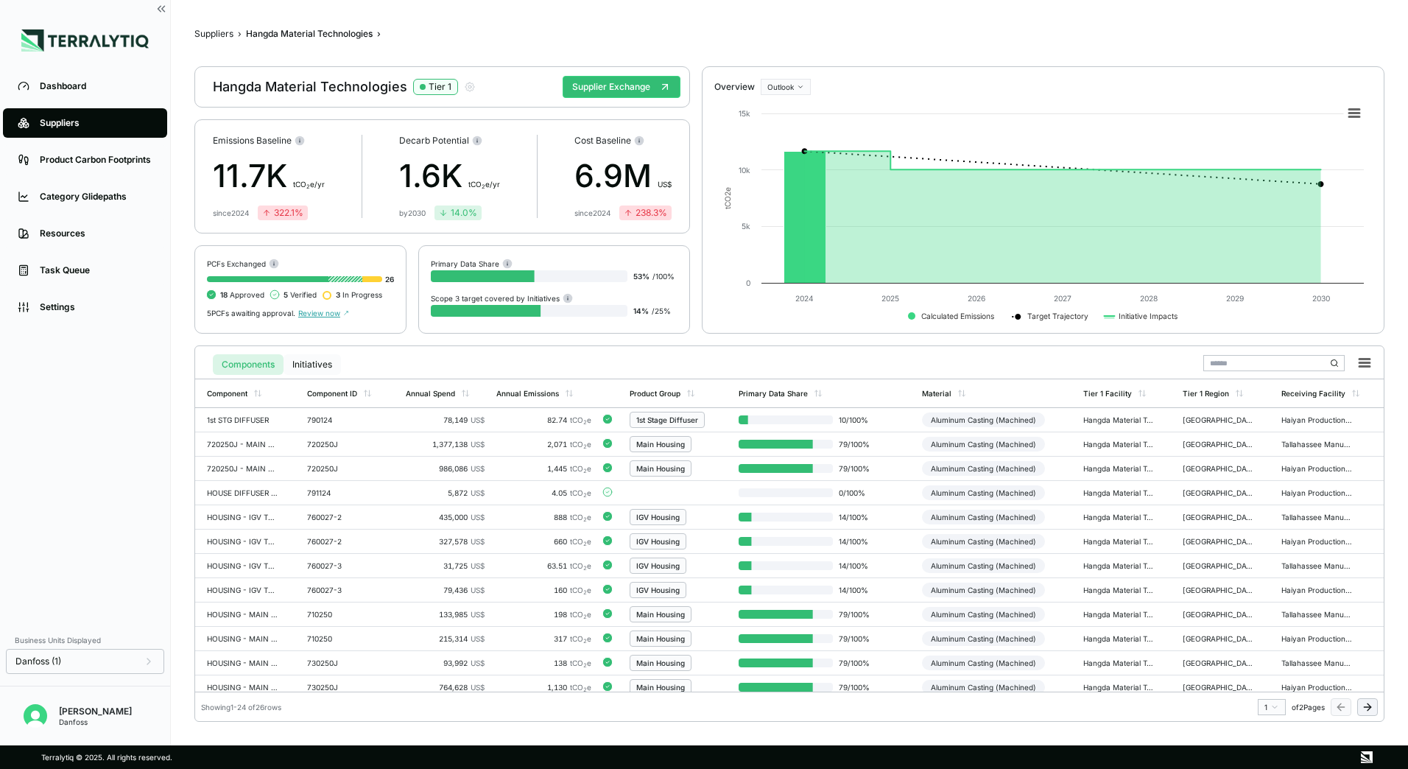
click at [312, 372] on button "Initiatives" at bounding box center [312, 364] width 57 height 21
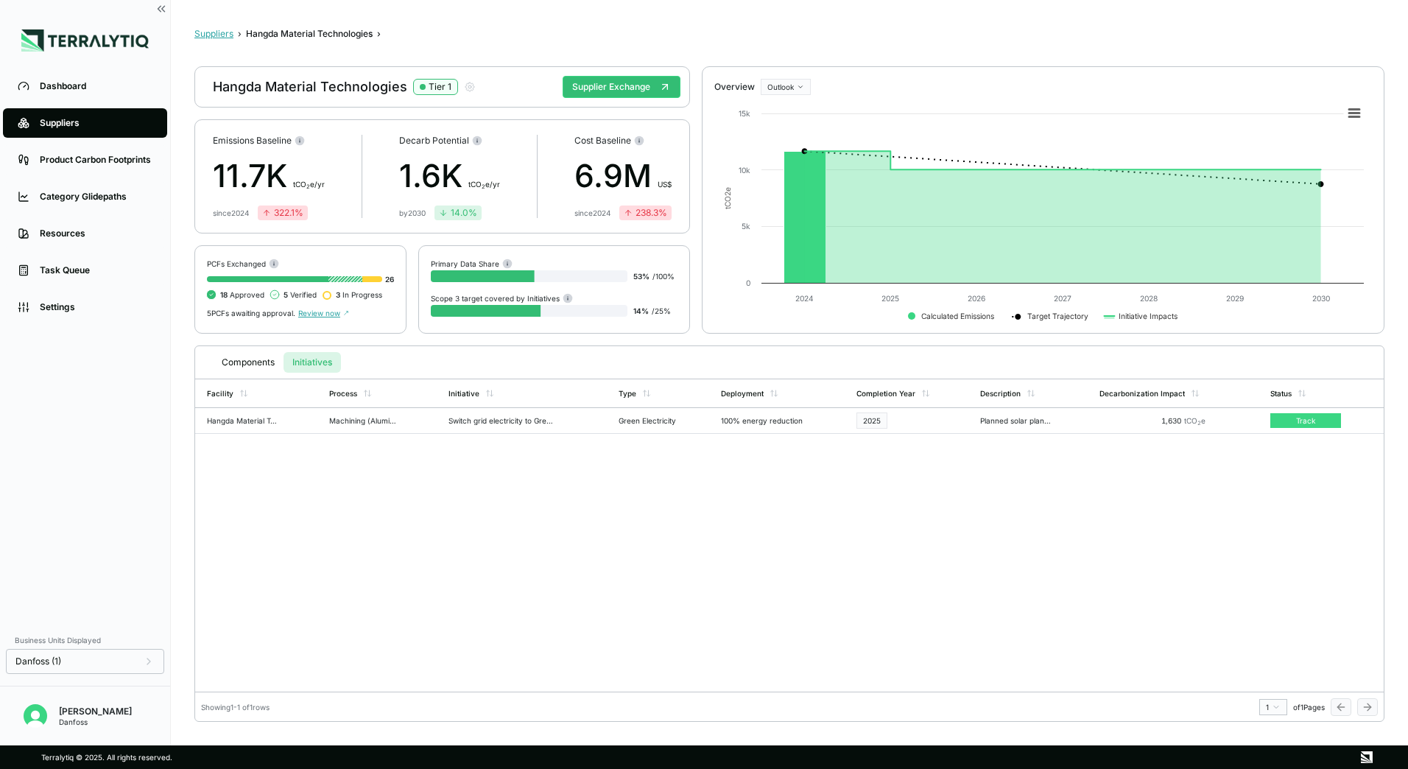
click at [214, 37] on button "Suppliers" at bounding box center [213, 34] width 39 height 12
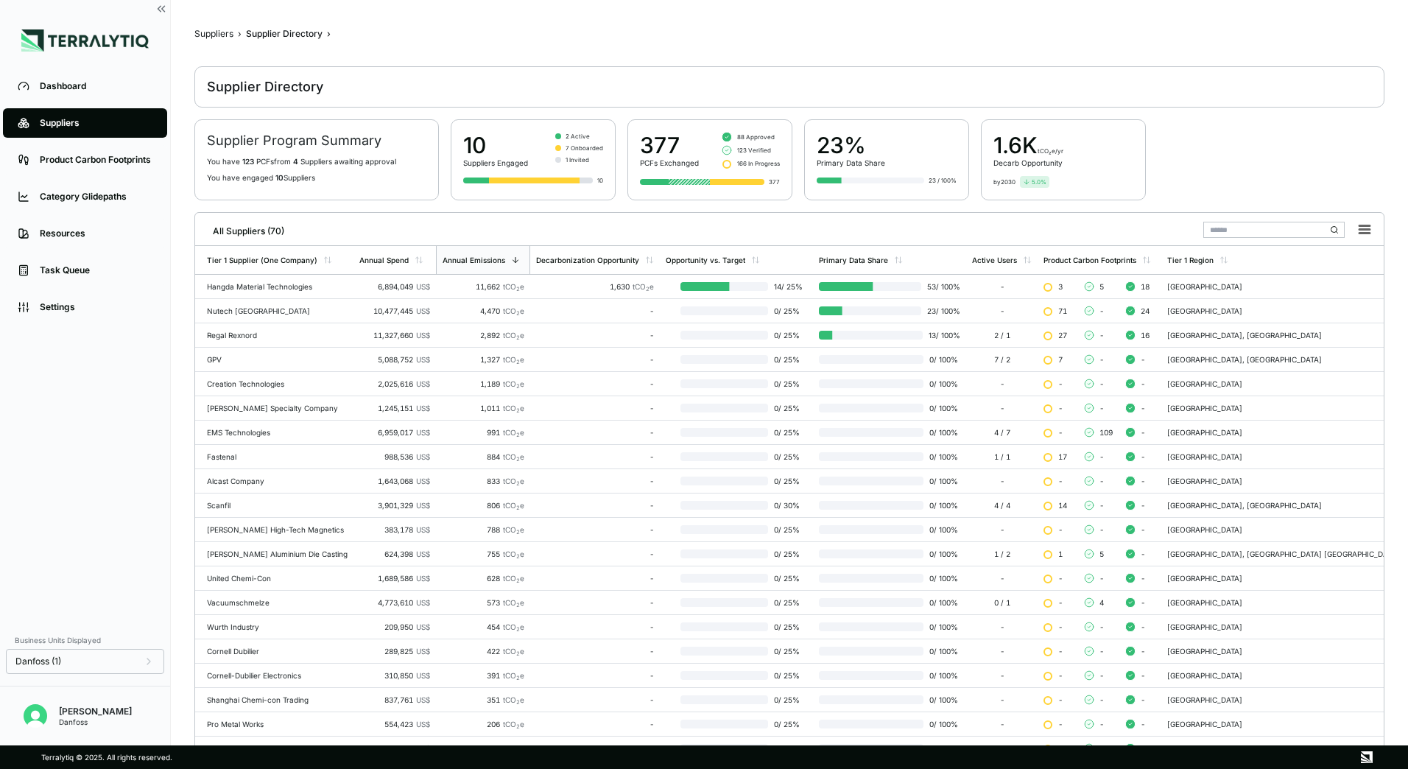
click at [115, 710] on div "[PERSON_NAME]" at bounding box center [95, 711] width 73 height 12
click at [104, 659] on div "Danfoss (1)" at bounding box center [84, 661] width 139 height 12
click at [436, 260] on div "Annual Spend" at bounding box center [394, 260] width 82 height 28
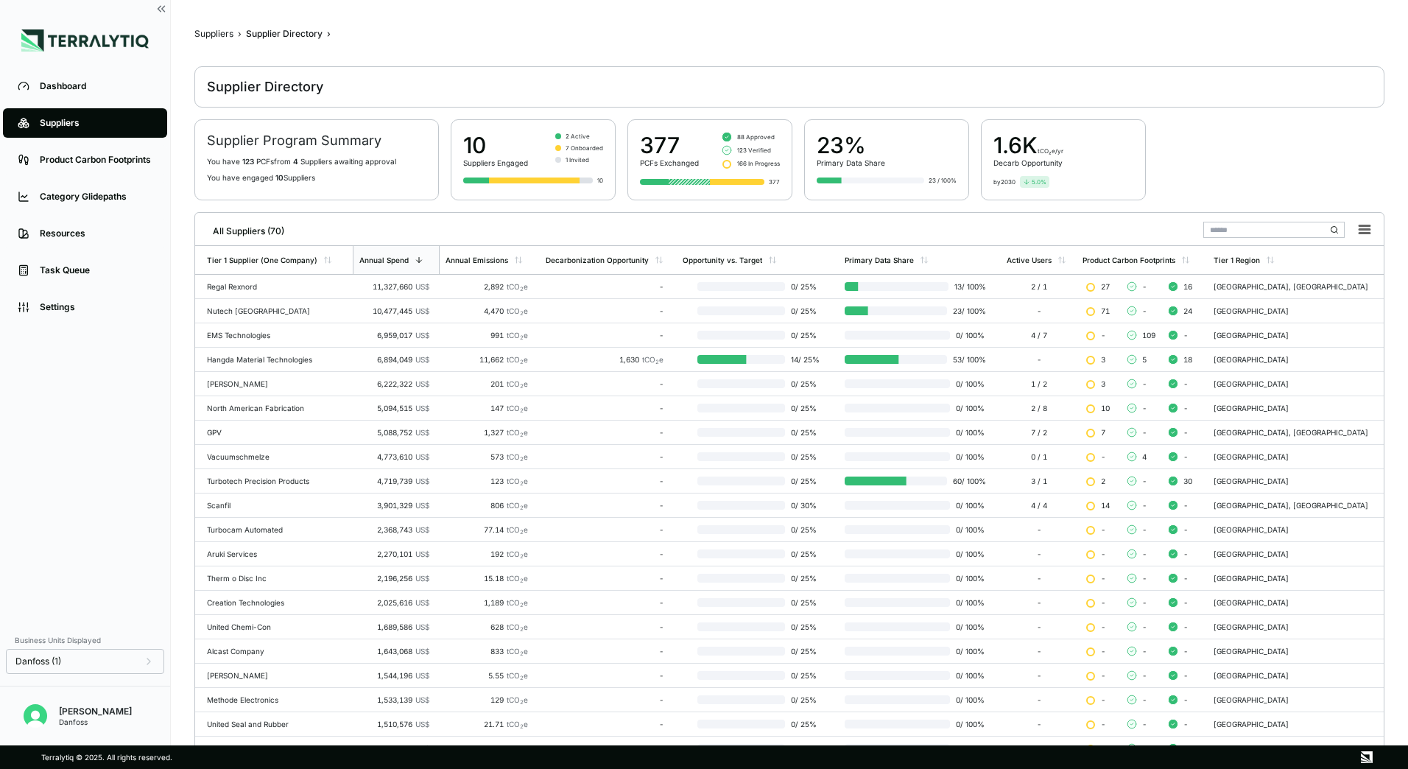
click at [219, 39] on div "Suppliers" at bounding box center [213, 34] width 39 height 12
click at [219, 33] on div "Suppliers" at bounding box center [213, 34] width 39 height 12
click at [104, 94] on link "Dashboard" at bounding box center [85, 85] width 164 height 29
